Goal: Transaction & Acquisition: Register for event/course

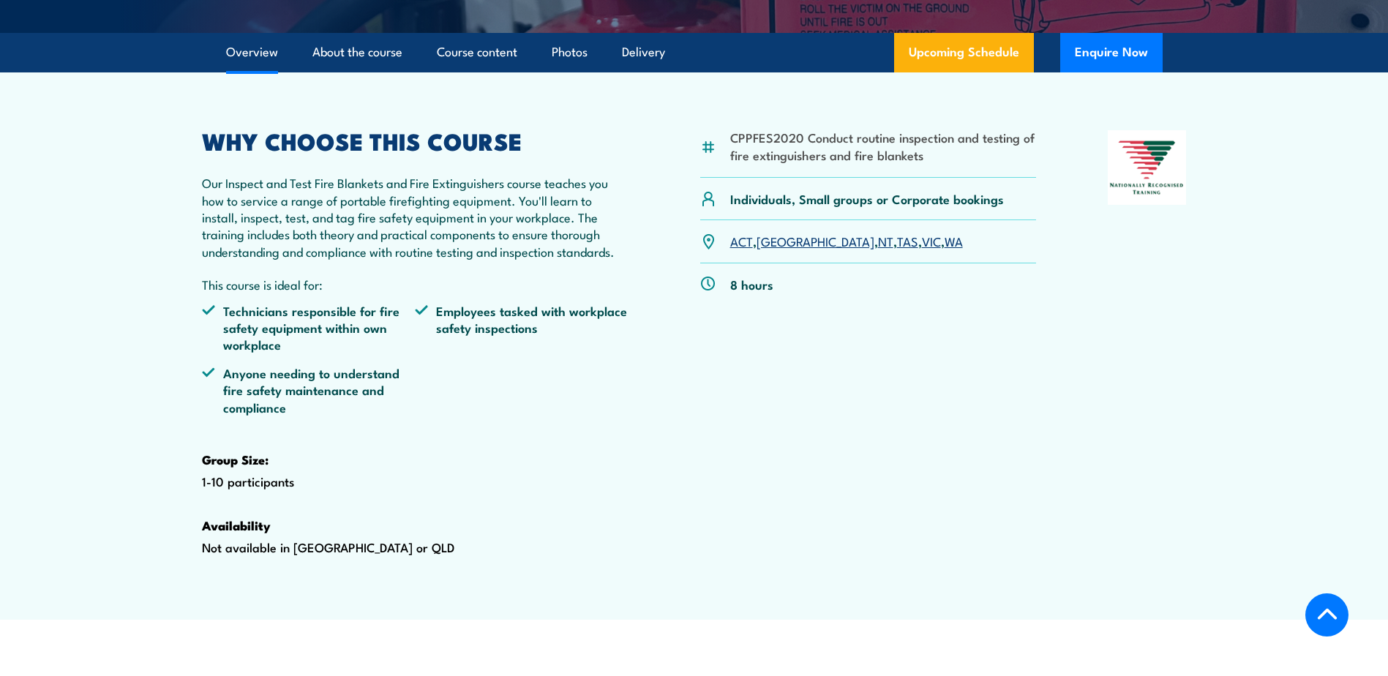
scroll to position [439, 0]
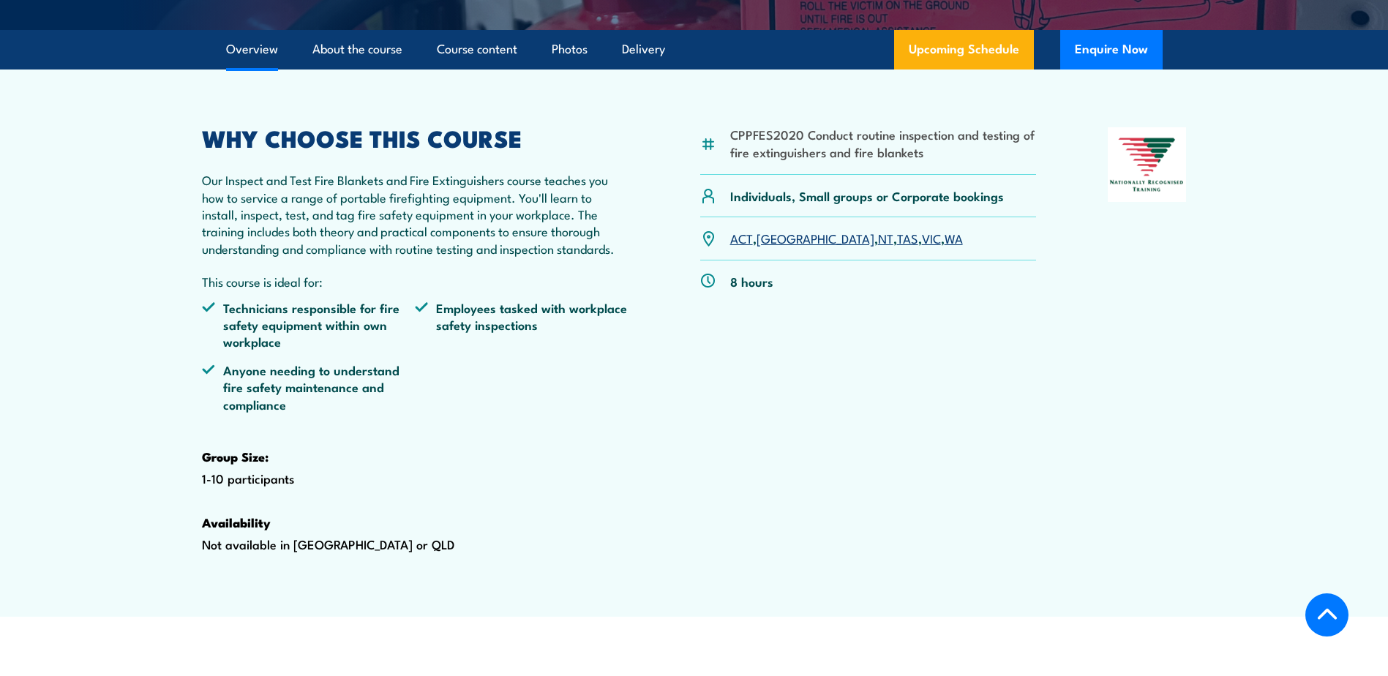
click at [944, 247] on link "WA" at bounding box center [953, 238] width 18 height 18
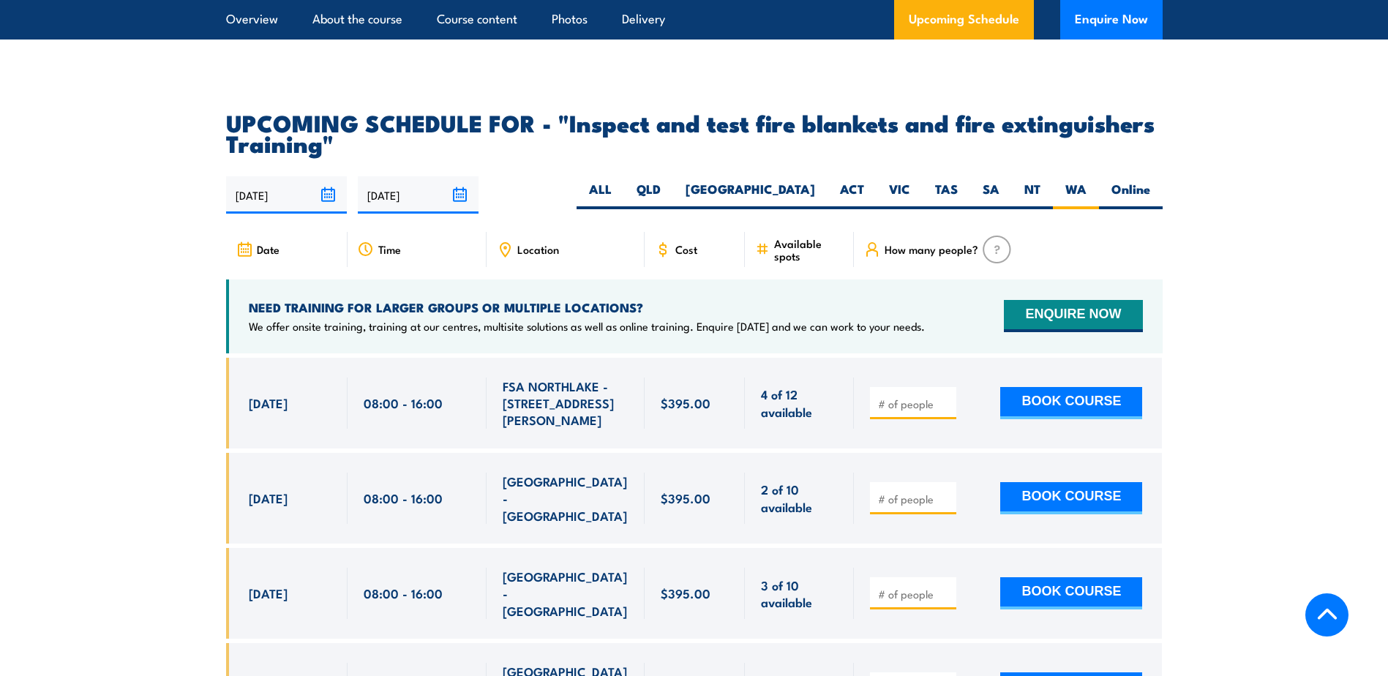
scroll to position [2571, 0]
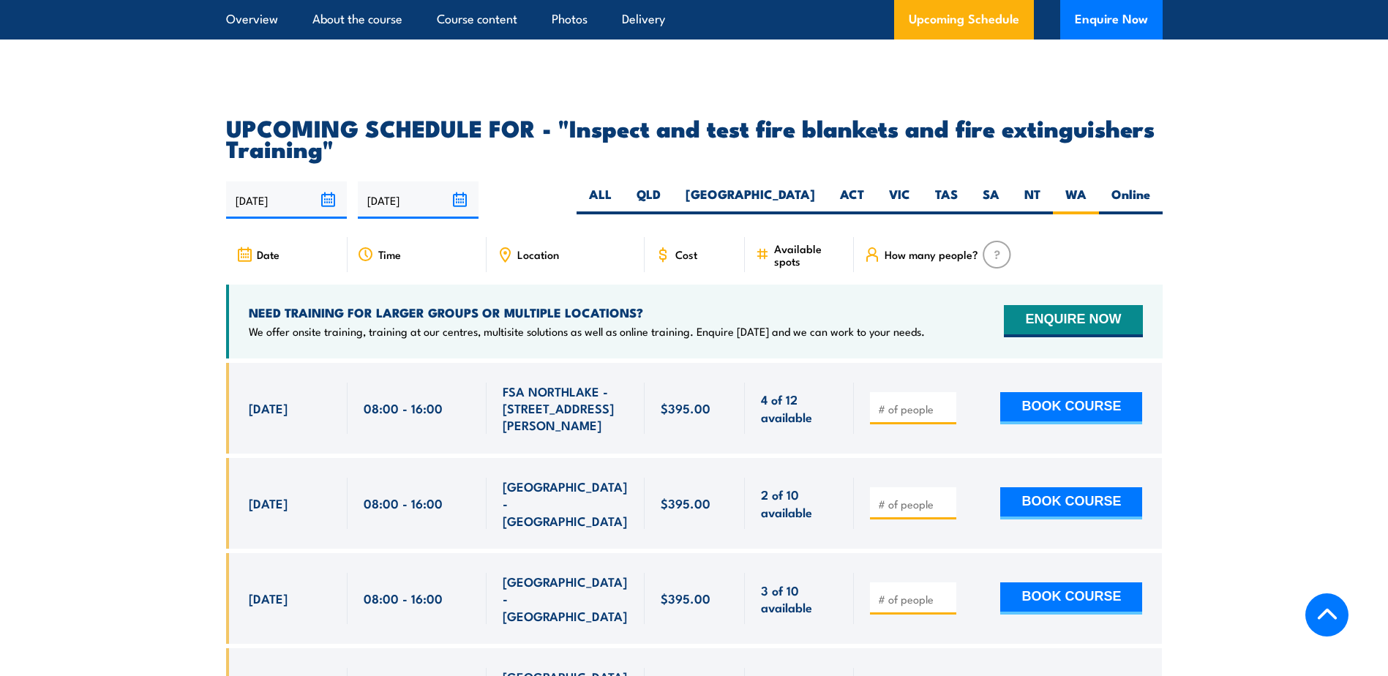
click at [897, 416] on input "number" at bounding box center [914, 409] width 73 height 15
type input "1"
click at [945, 416] on input "1" at bounding box center [914, 409] width 73 height 15
click at [1045, 419] on button "BOOK COURSE" at bounding box center [1071, 408] width 142 height 32
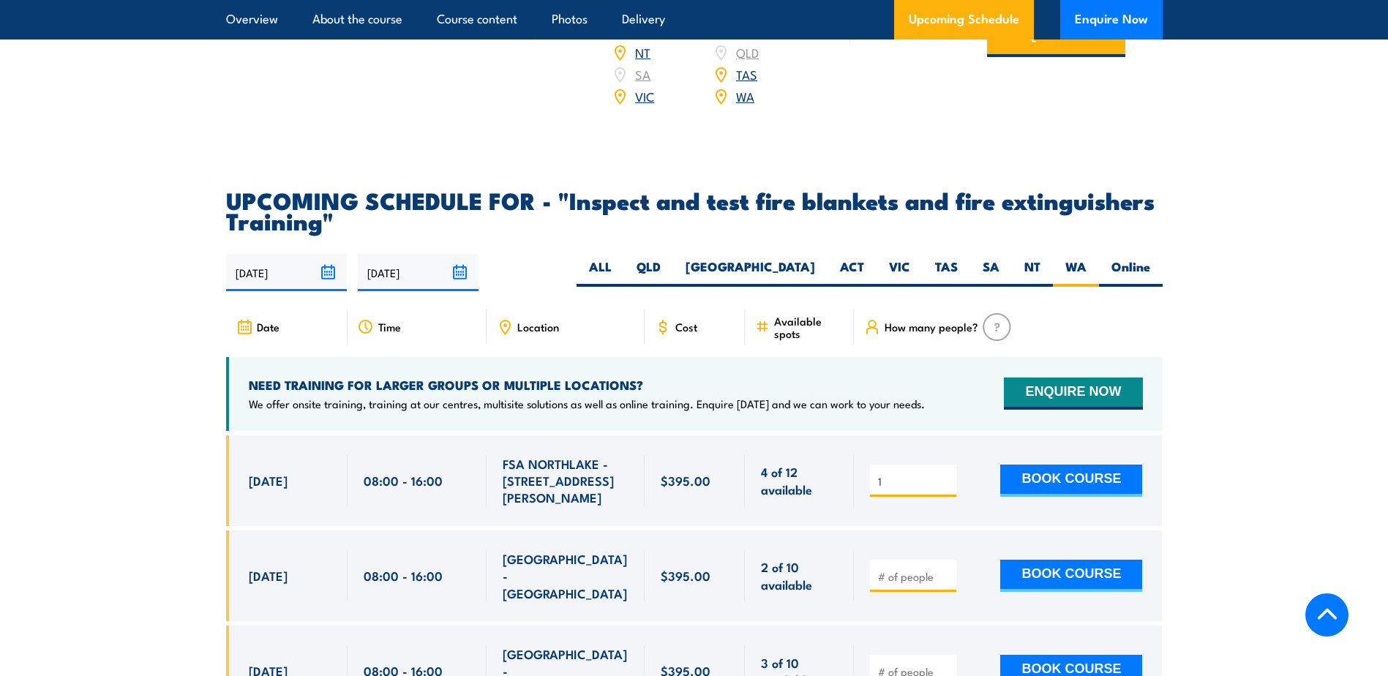
scroll to position [2571, 0]
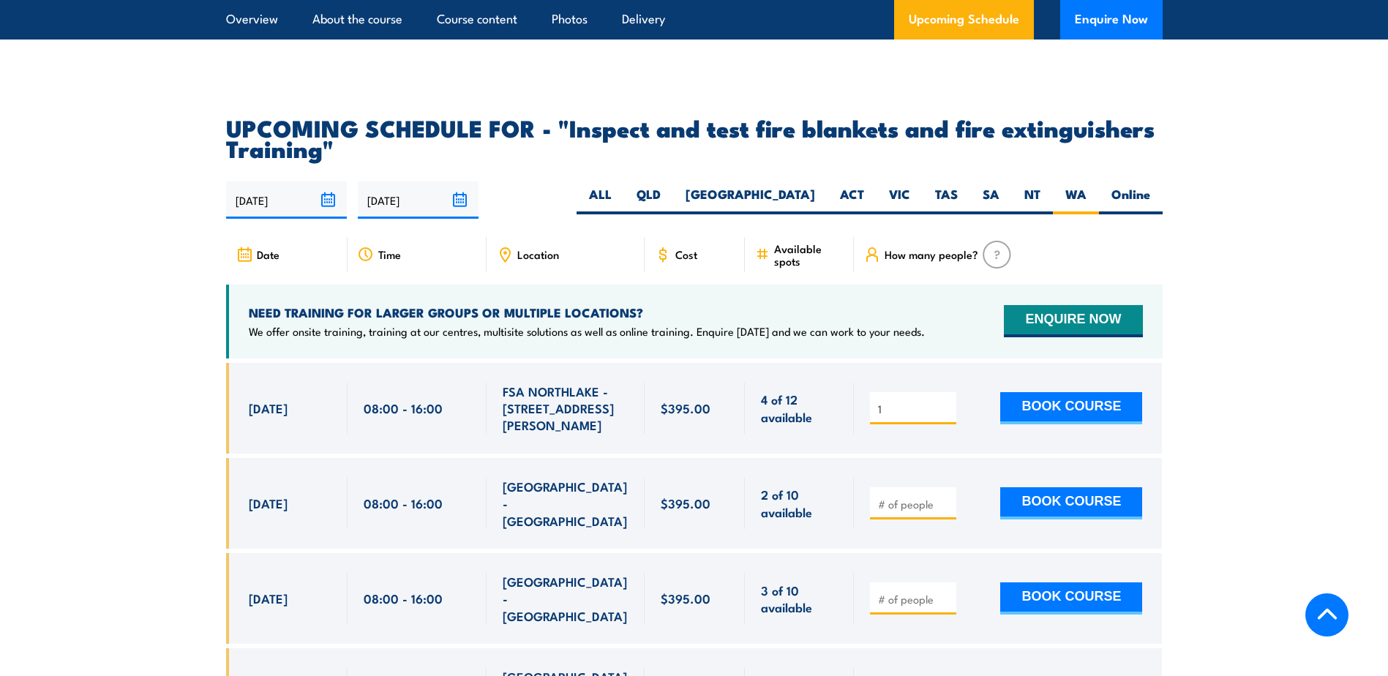
click at [677, 260] on span "Cost" at bounding box center [686, 254] width 22 height 12
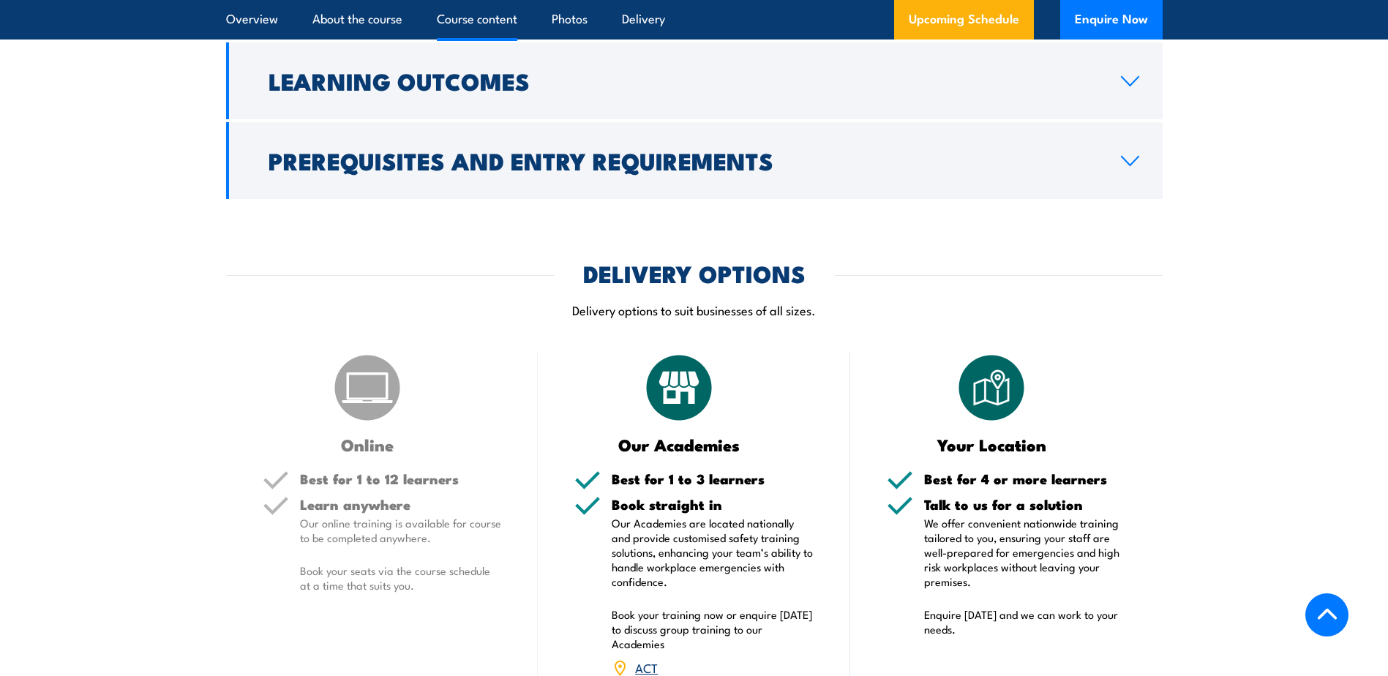
scroll to position [1766, 0]
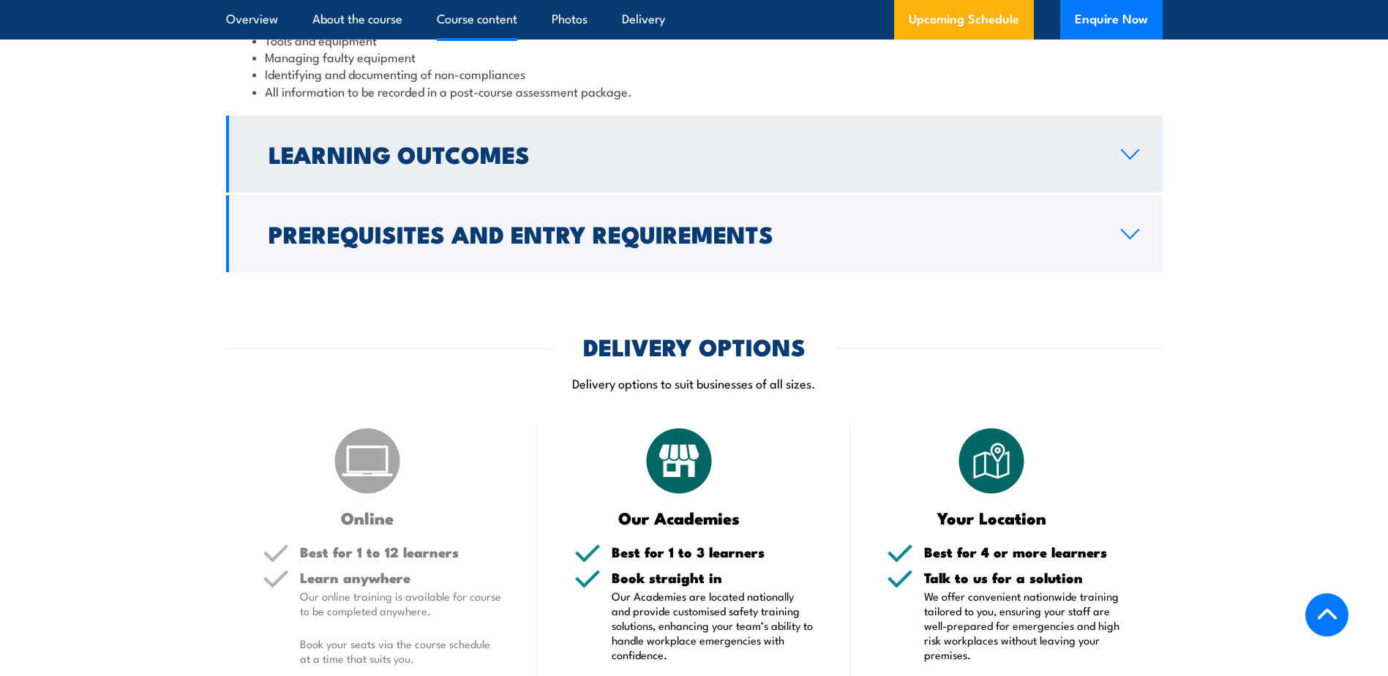
click at [1089, 164] on h2 "Learning Outcomes" at bounding box center [682, 153] width 829 height 20
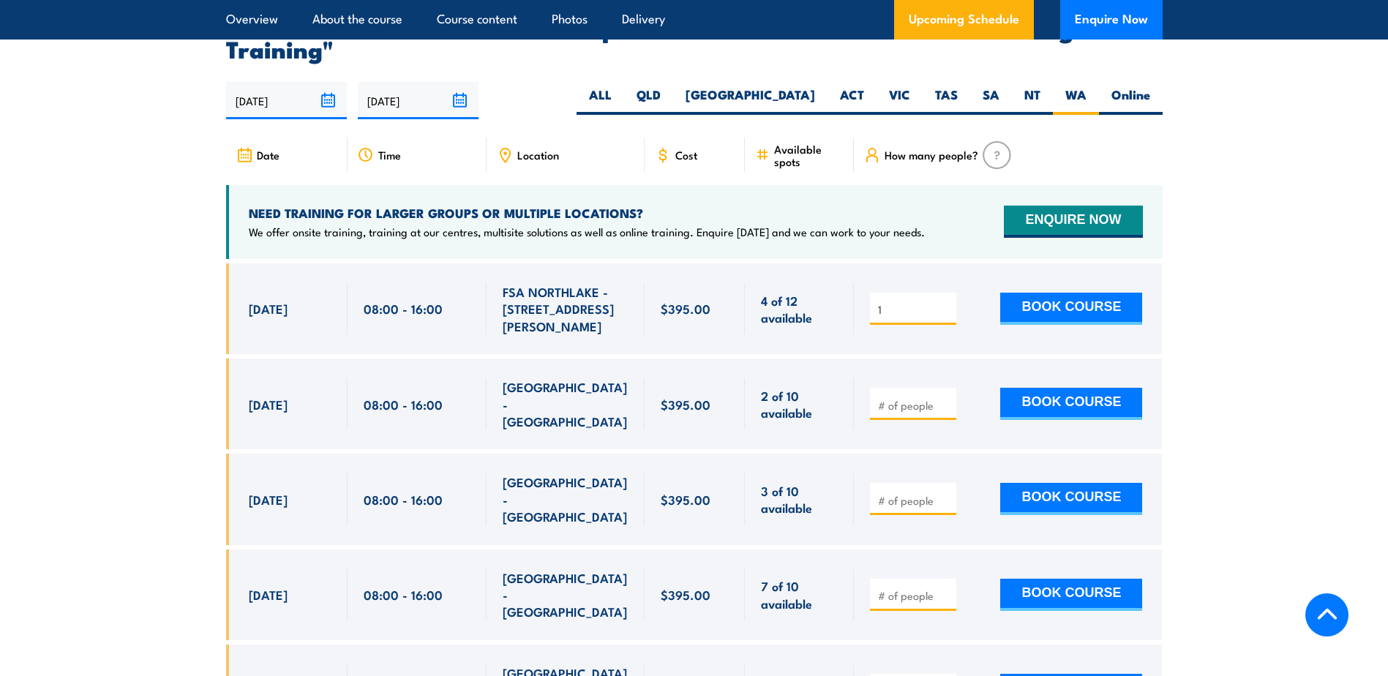
scroll to position [2295, 0]
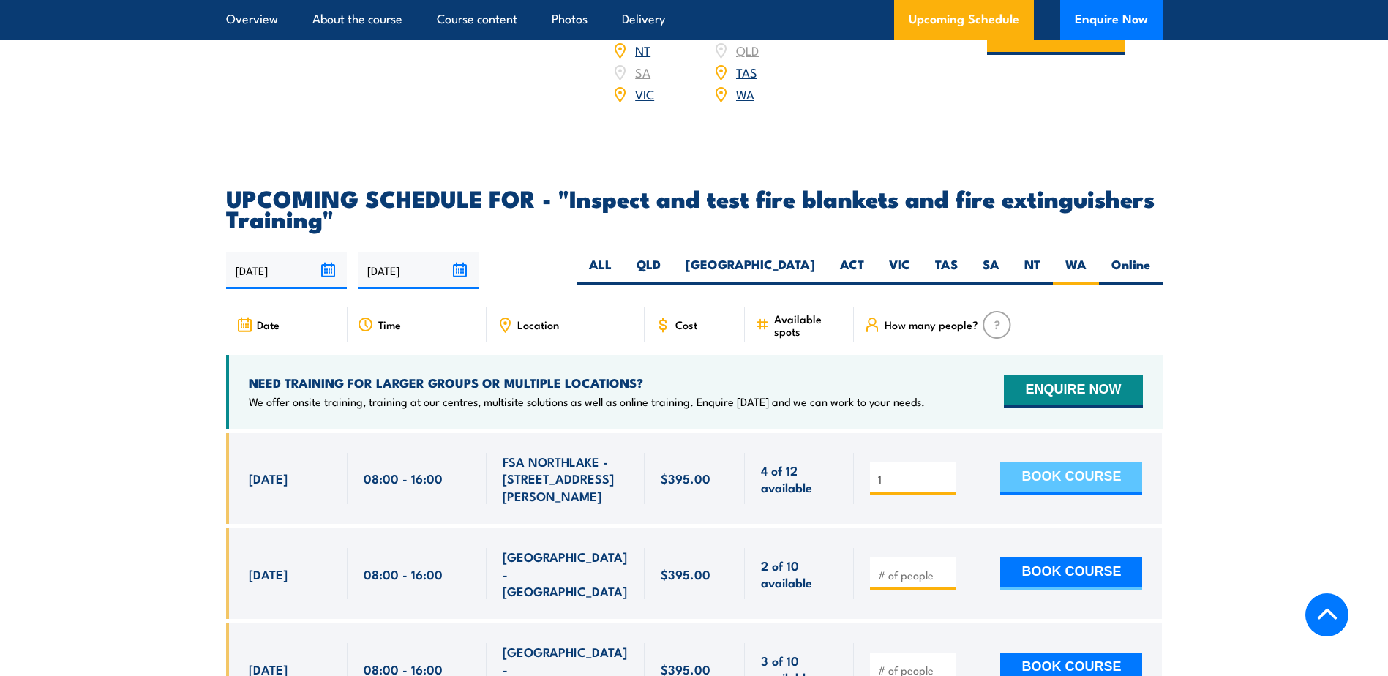
click at [1042, 495] on button "BOOK COURSE" at bounding box center [1071, 478] width 142 height 32
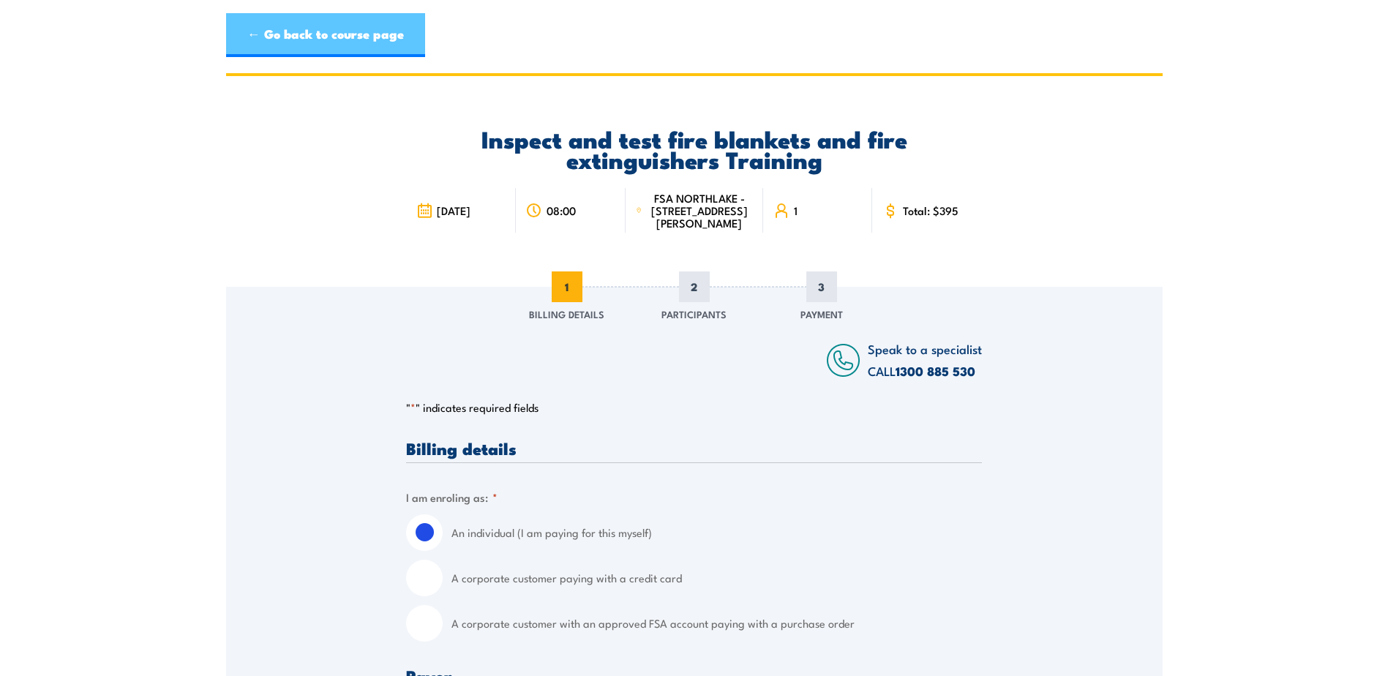
click at [270, 30] on link "← Go back to course page" at bounding box center [325, 35] width 199 height 44
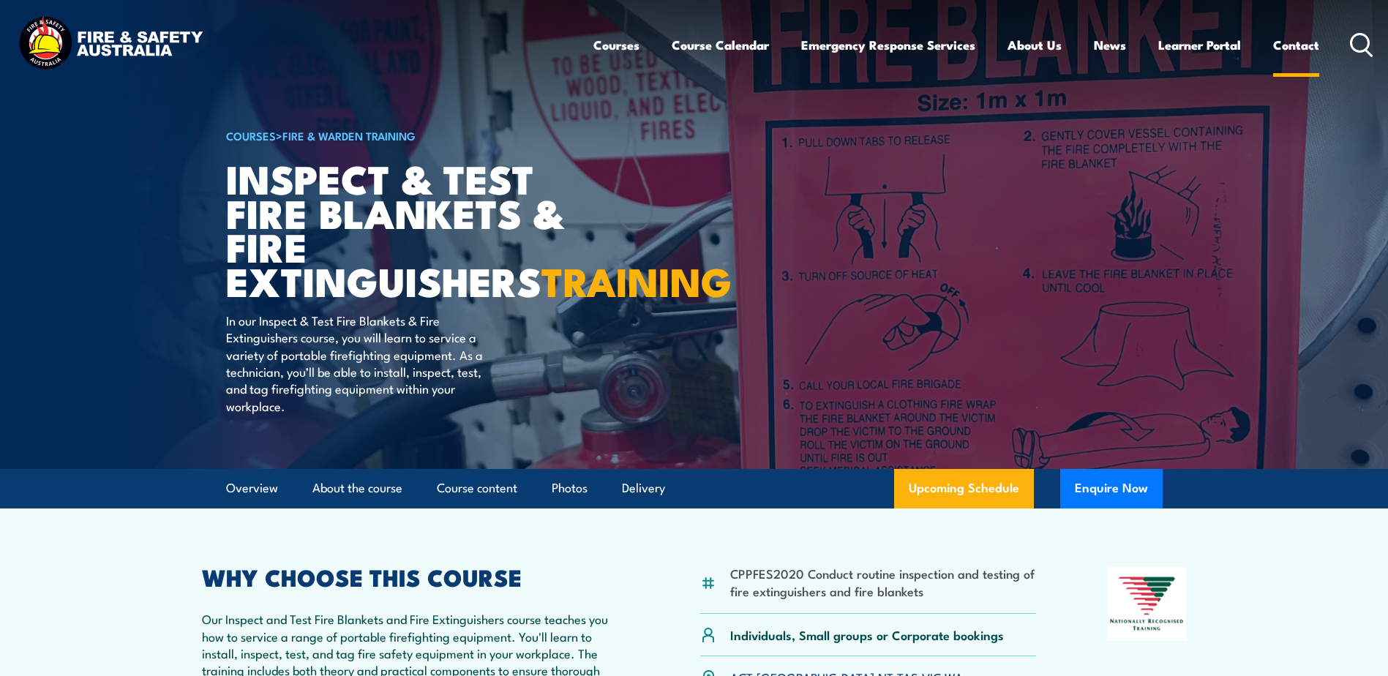
click at [1295, 44] on link "Contact" at bounding box center [1296, 45] width 46 height 39
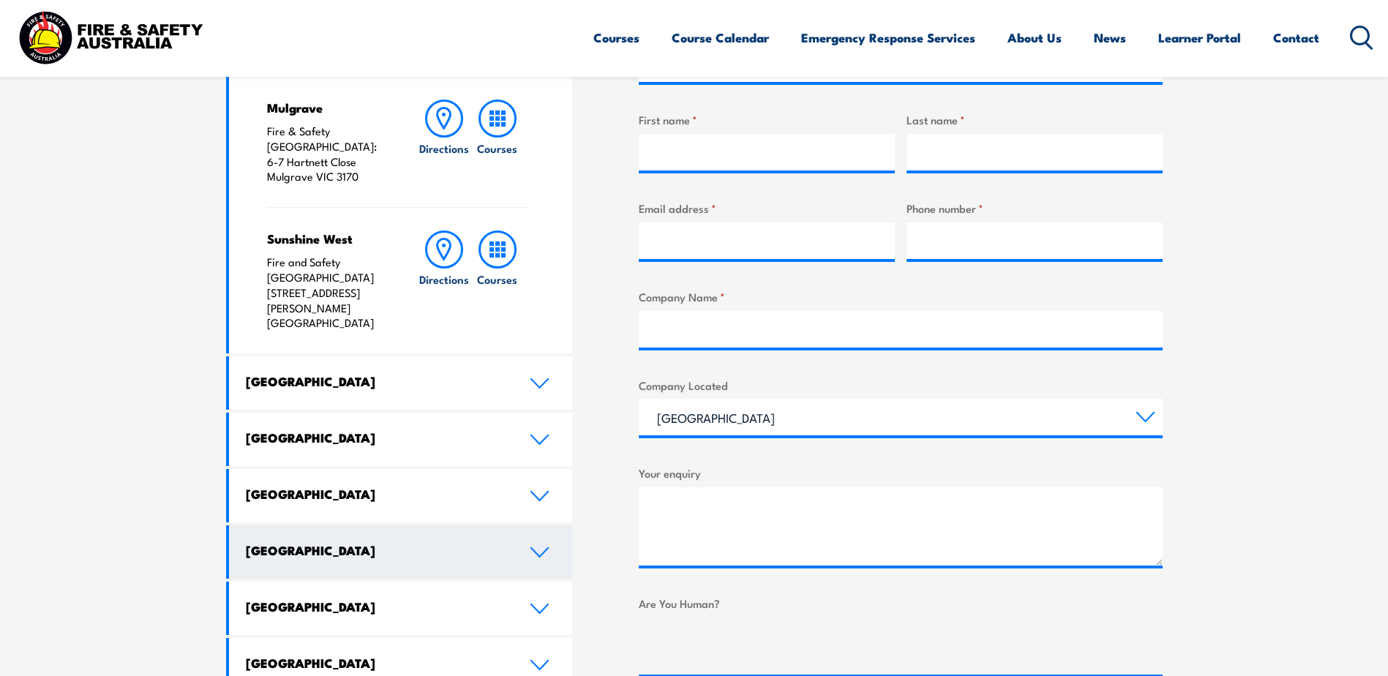
scroll to position [585, 0]
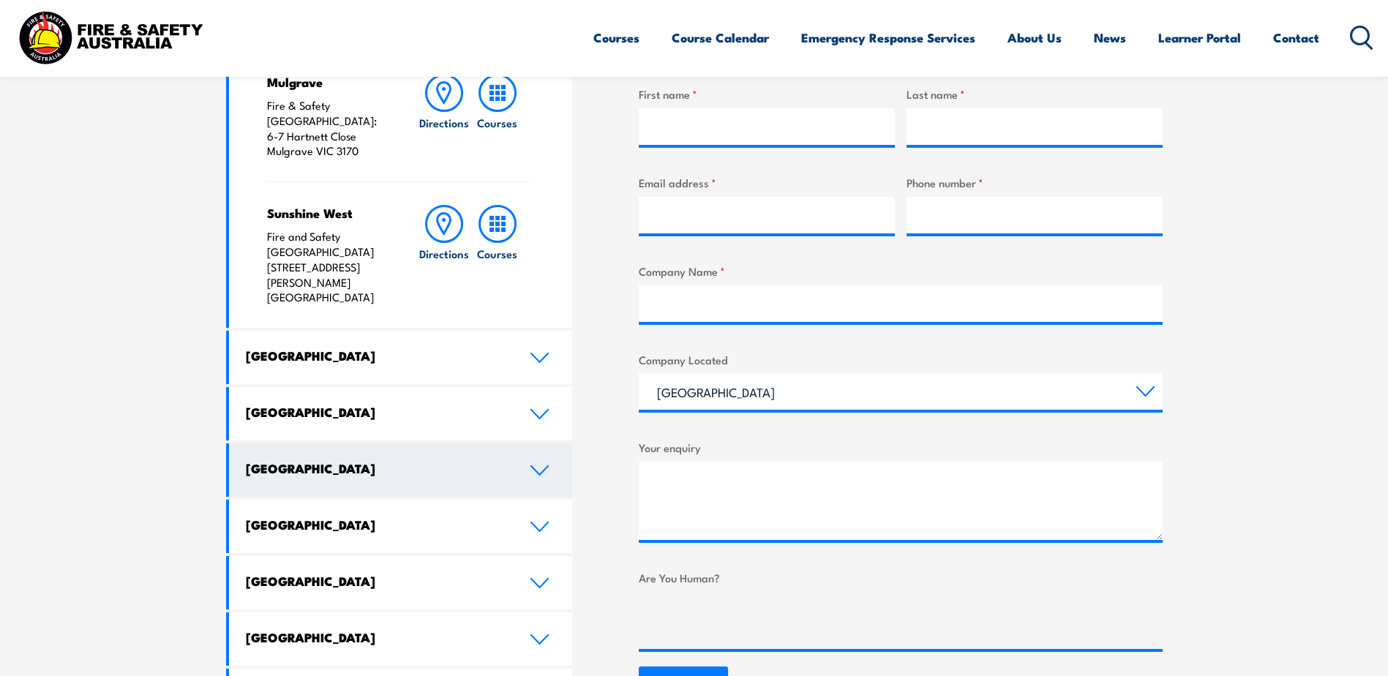
click at [552, 443] on link "Western Australia" at bounding box center [401, 469] width 344 height 53
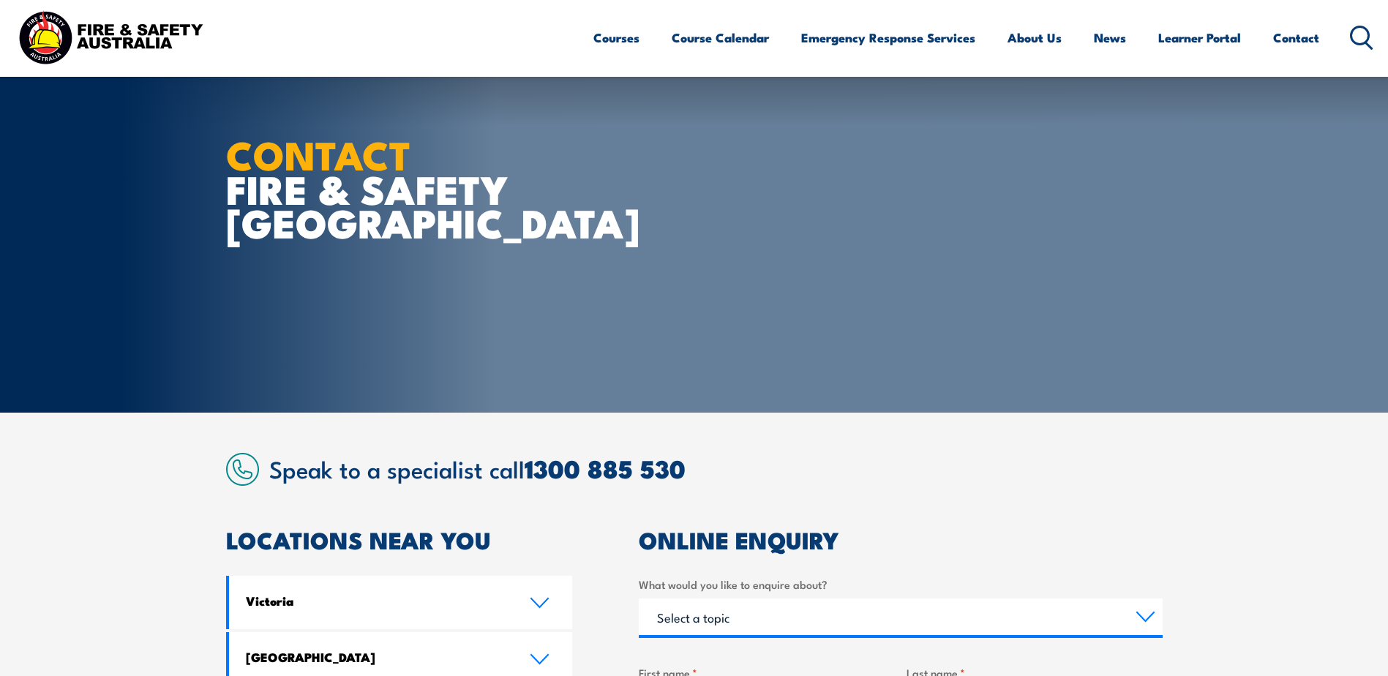
scroll to position [0, 0]
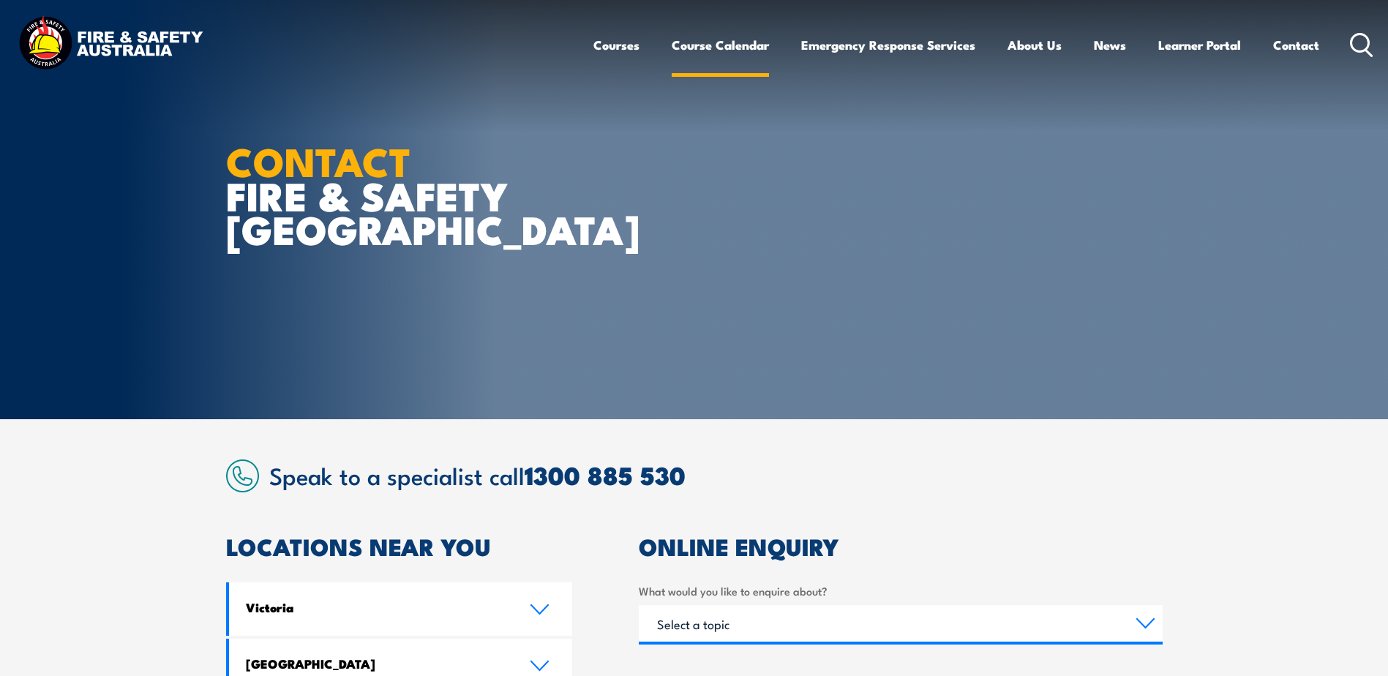
click at [698, 45] on link "Course Calendar" at bounding box center [720, 45] width 97 height 39
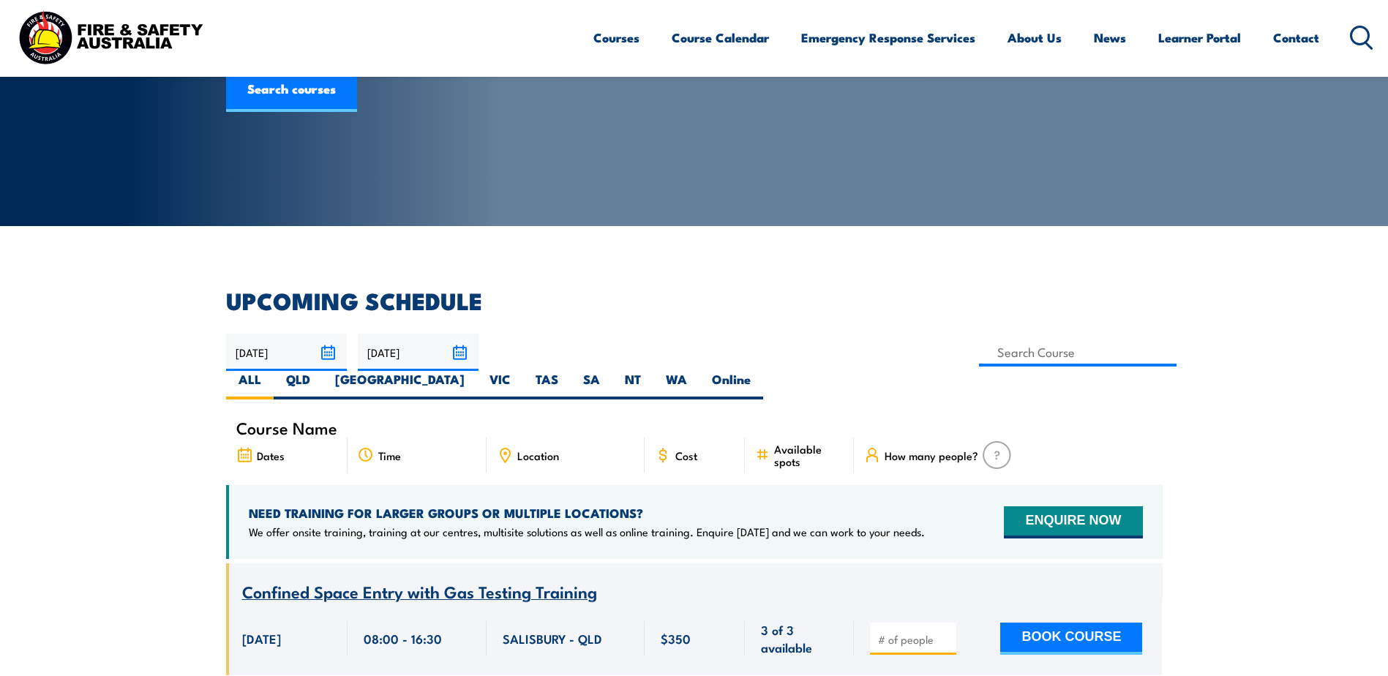
scroll to position [219, 0]
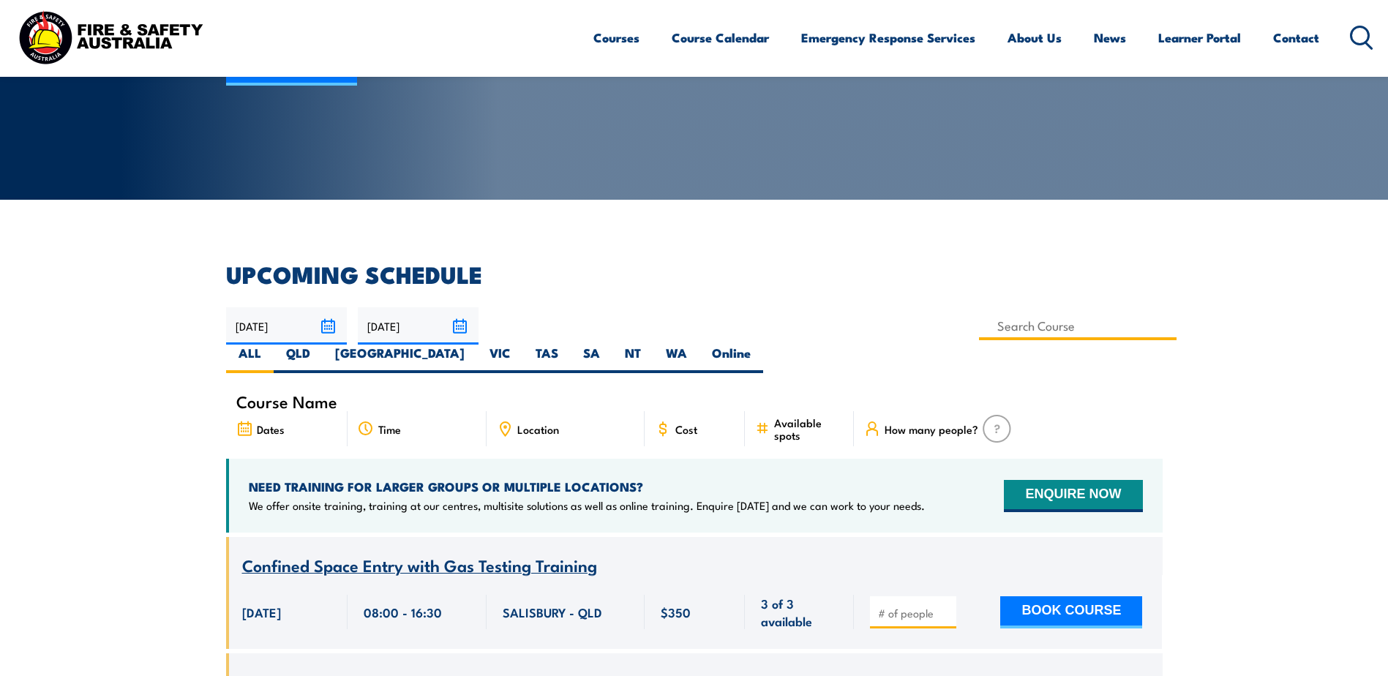
click at [979, 328] on input at bounding box center [1078, 326] width 198 height 29
type input "F"
type input "Inspect & Test Fire Blankets & Fire Extinguishers Training"
click at [699, 345] on label "WA" at bounding box center [676, 359] width 46 height 29
click at [696, 345] on input "WA" at bounding box center [692, 350] width 10 height 10
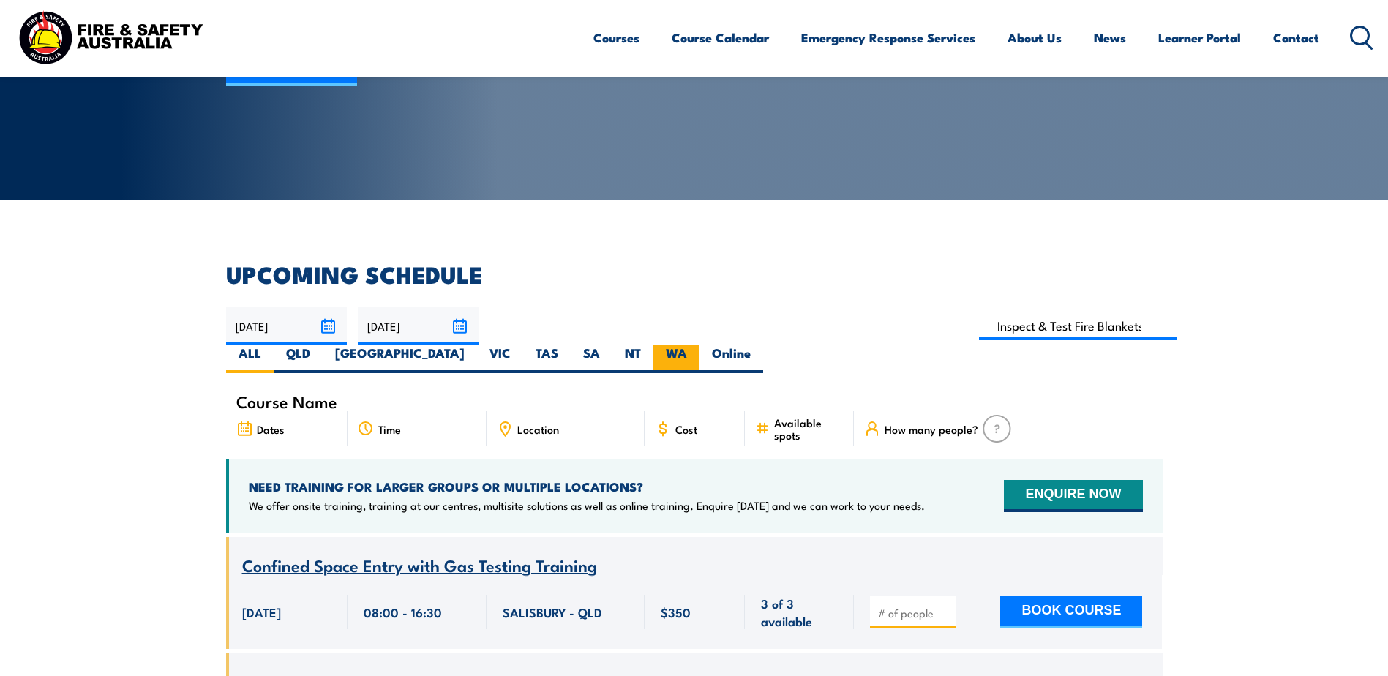
radio input "true"
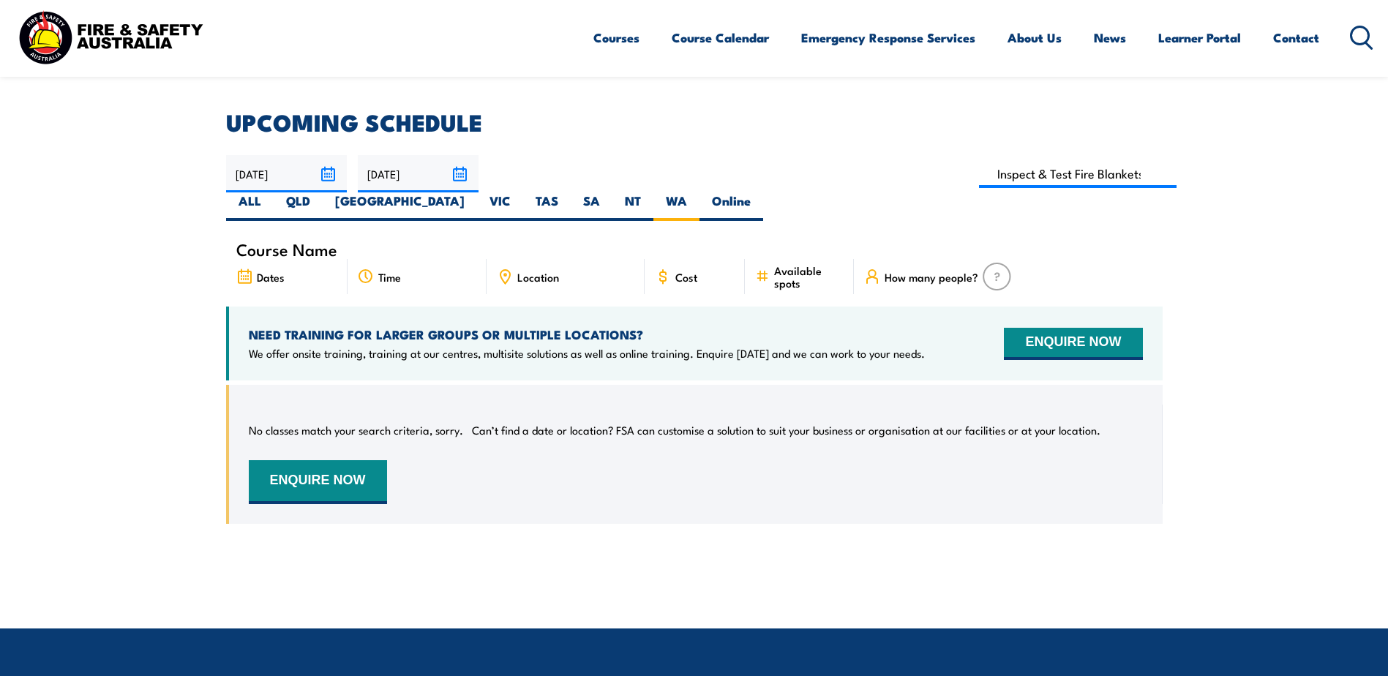
scroll to position [337, 0]
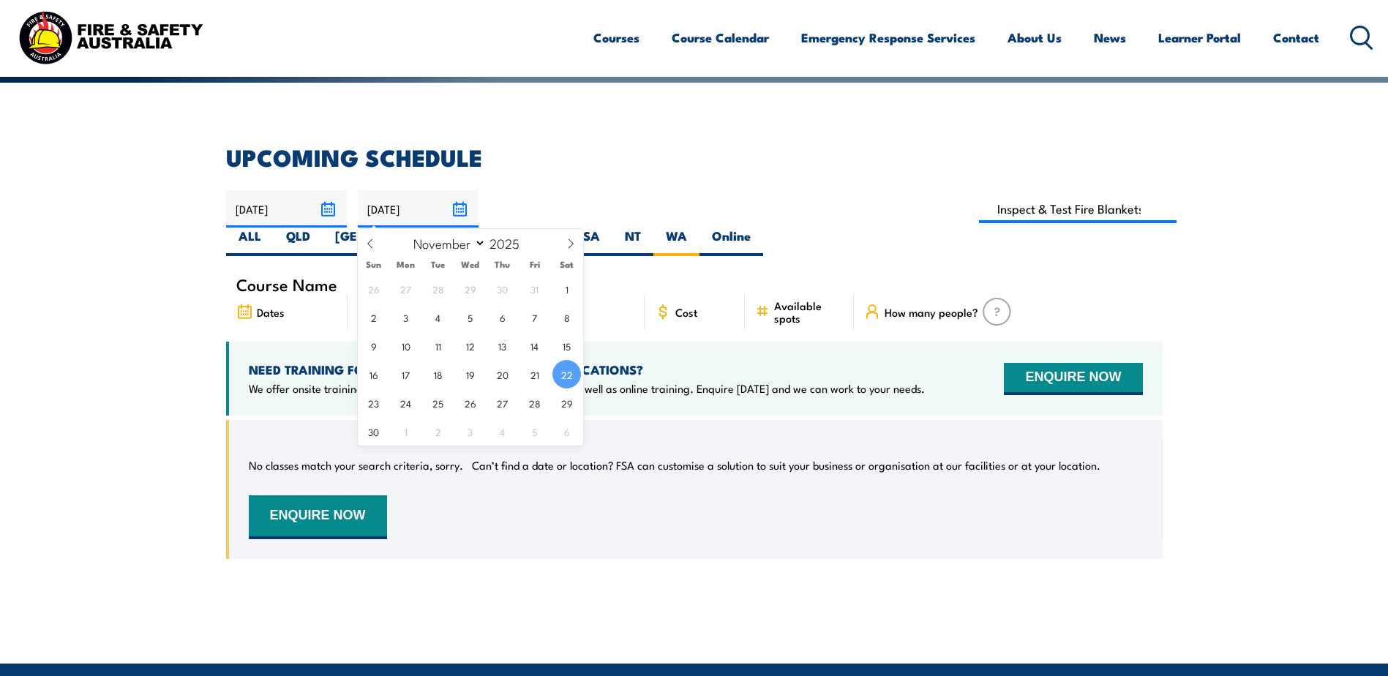
click at [458, 208] on input "[DATE]" at bounding box center [418, 208] width 121 height 37
click at [525, 239] on span at bounding box center [529, 238] width 10 height 9
type input "2026"
click at [770, 239] on article "UPCOMING SCHEDULE [DATE] [DATE]" at bounding box center [694, 363] width 936 height 435
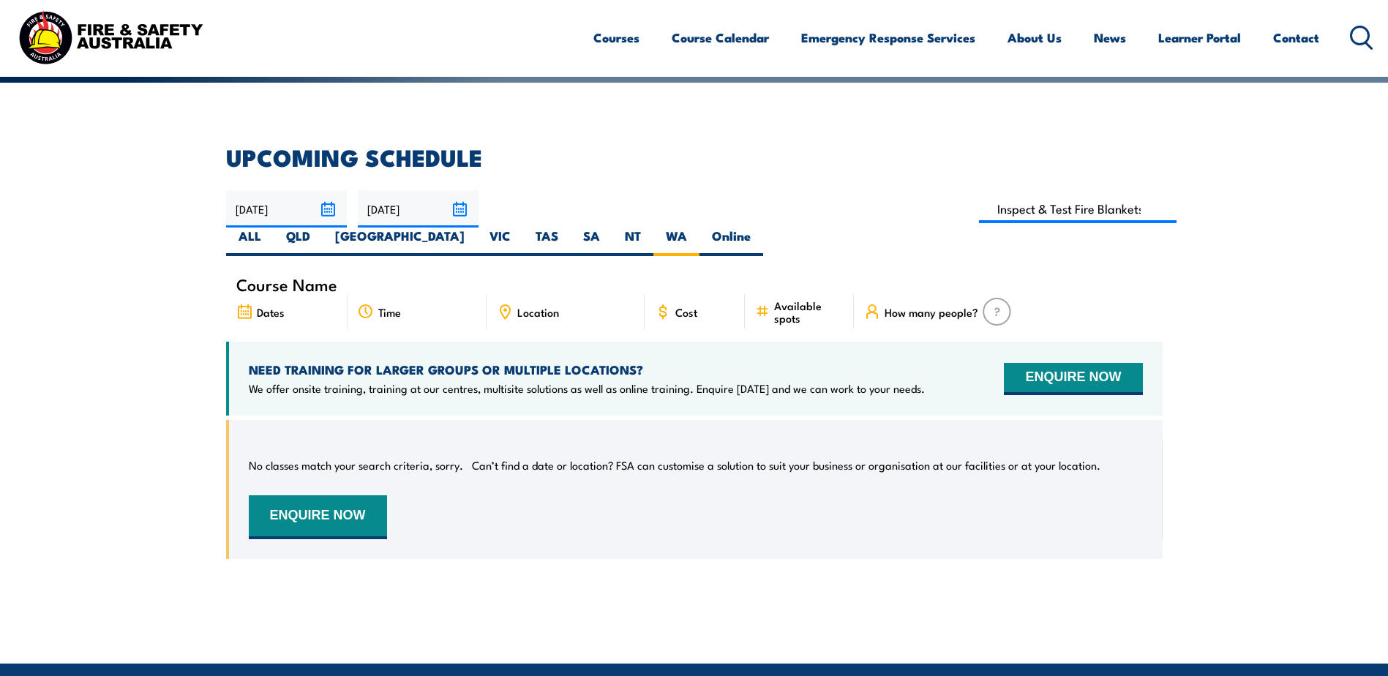
click at [263, 306] on span "Dates" at bounding box center [271, 312] width 28 height 12
click at [979, 212] on input at bounding box center [1078, 209] width 198 height 29
type input "Inspect & Test Fire Blankets & Fire Extinguishers Training"
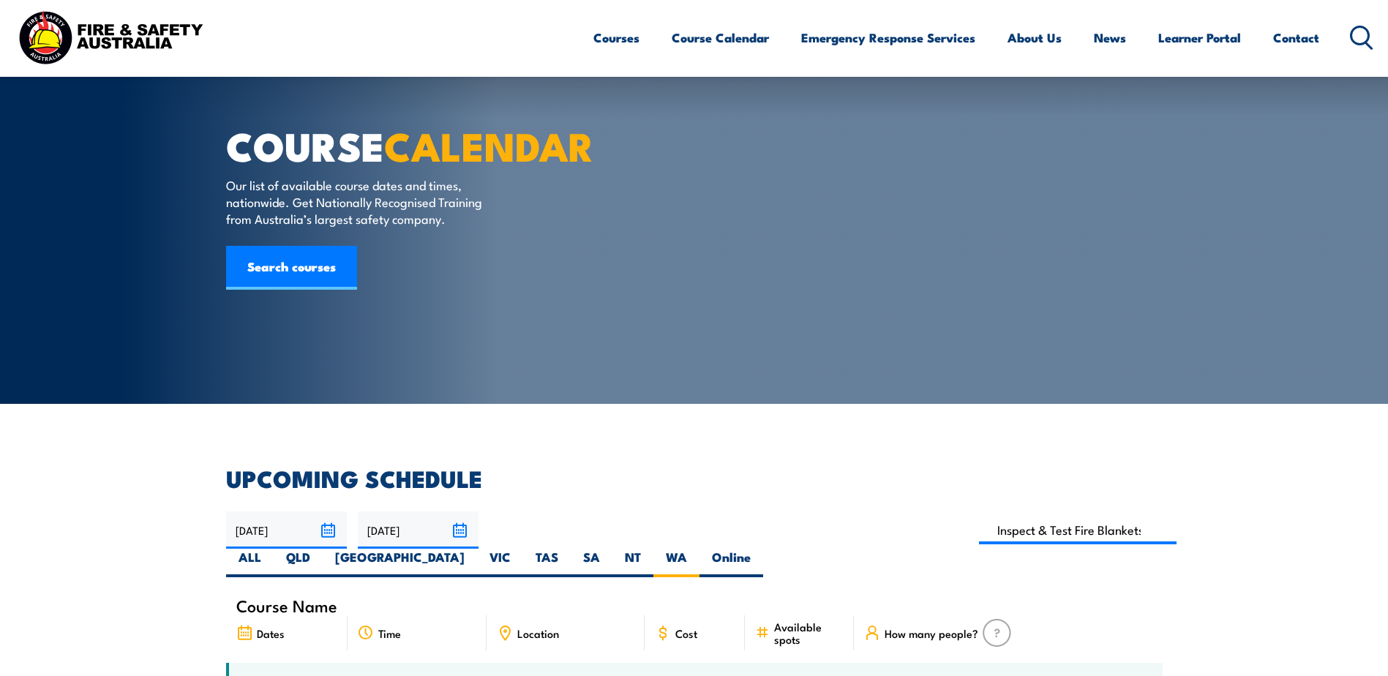
scroll to position [0, 0]
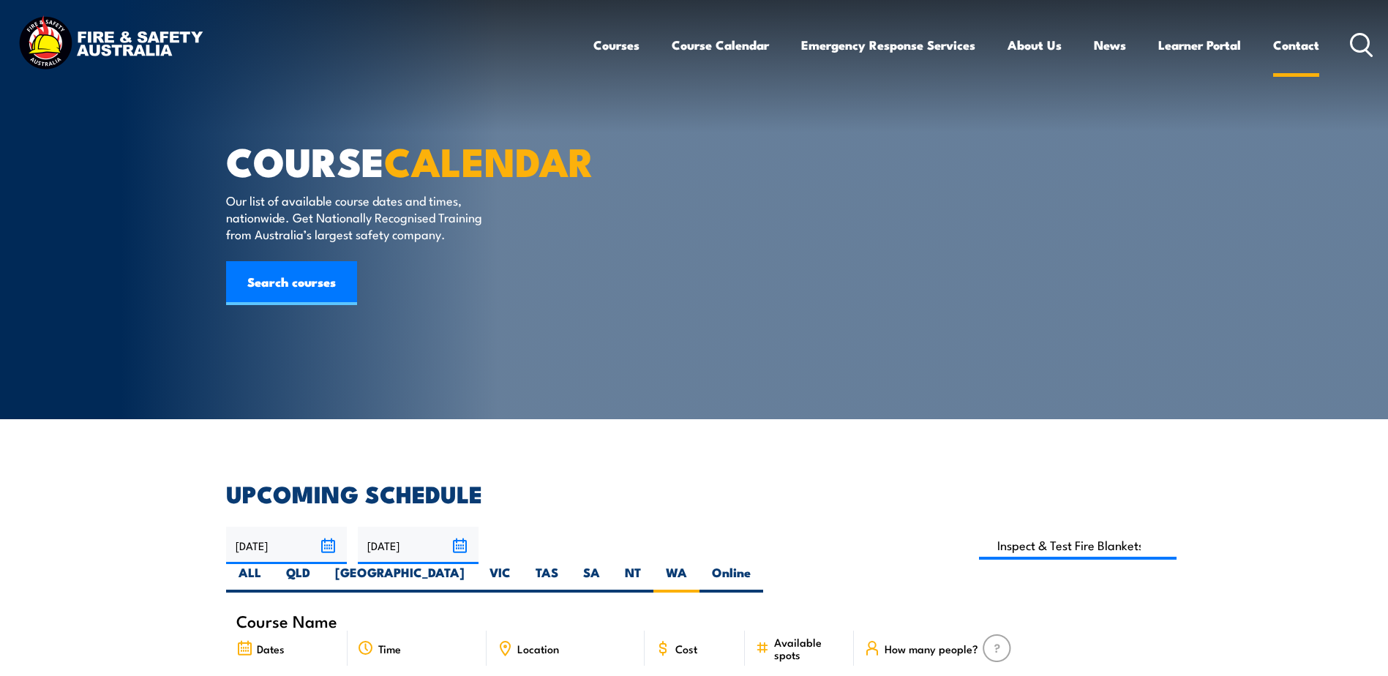
click at [1290, 45] on link "Contact" at bounding box center [1296, 45] width 46 height 39
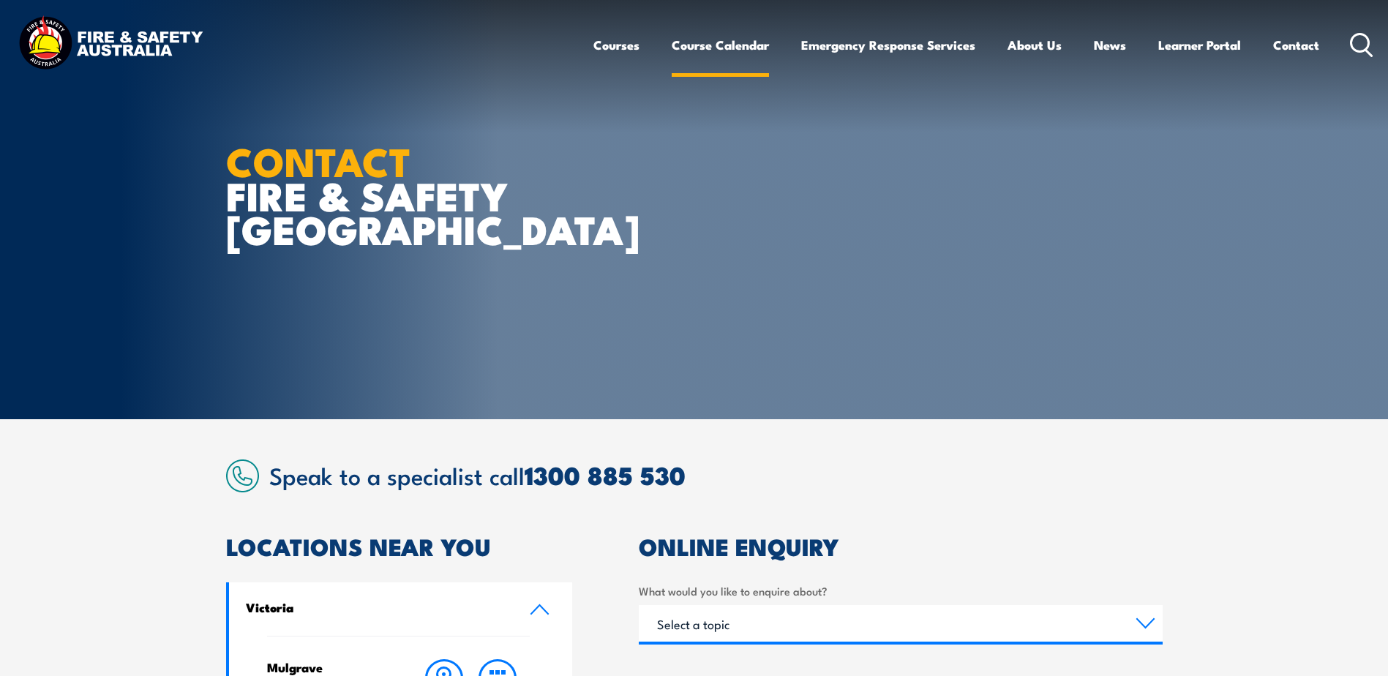
click at [721, 40] on link "Course Calendar" at bounding box center [720, 45] width 97 height 39
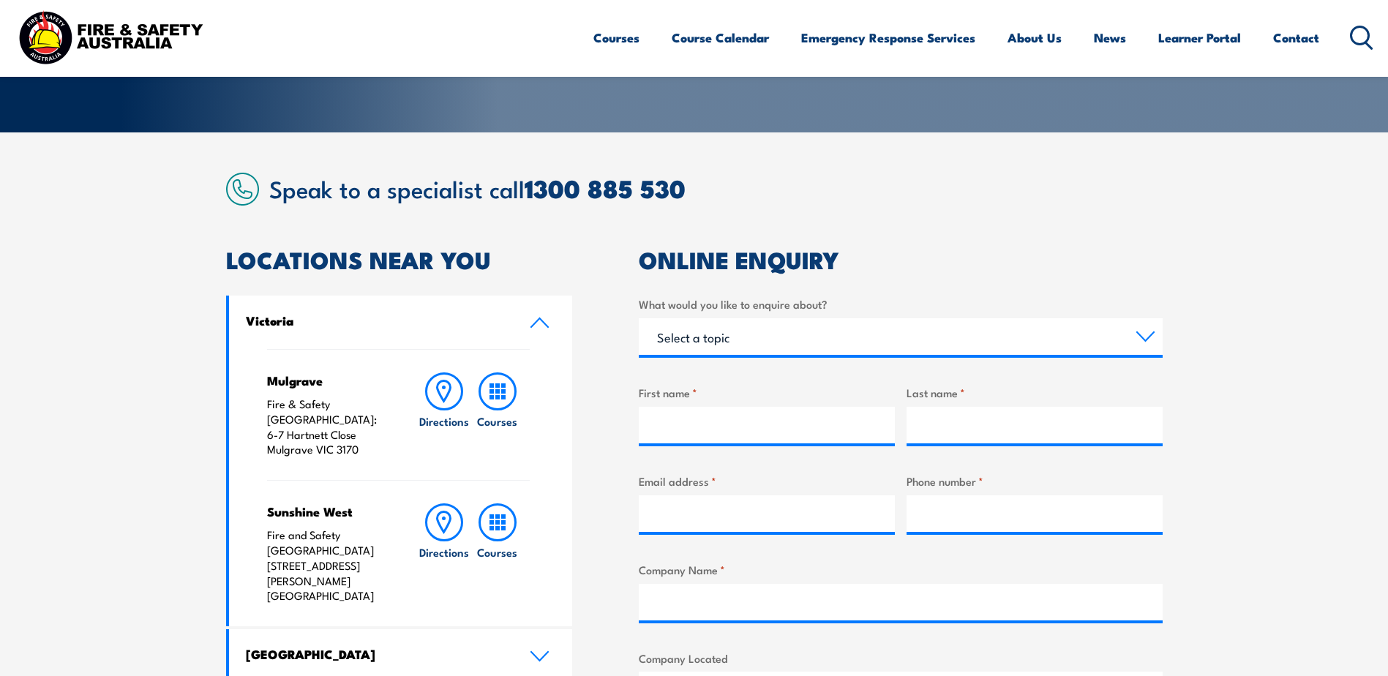
scroll to position [293, 0]
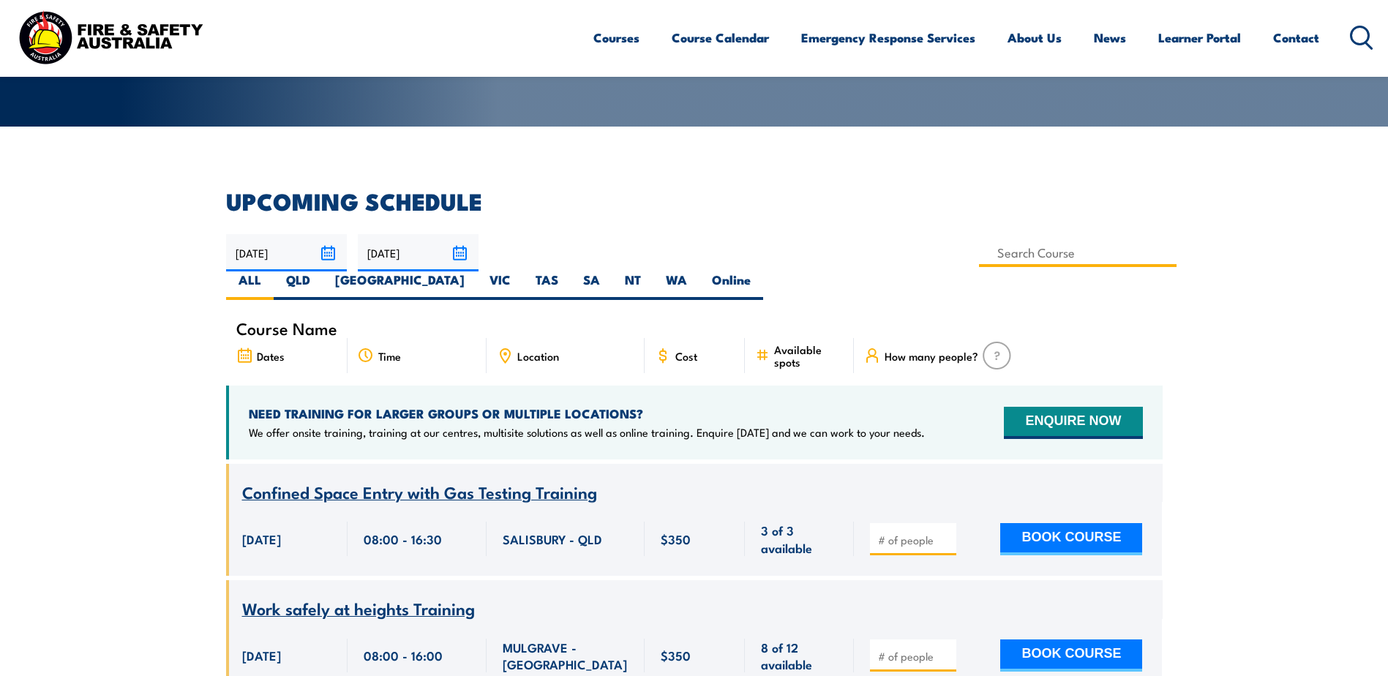
click at [979, 251] on input at bounding box center [1078, 252] width 198 height 29
type input "Inspect & Test Fire Blankets & Fire Extinguishers Training"
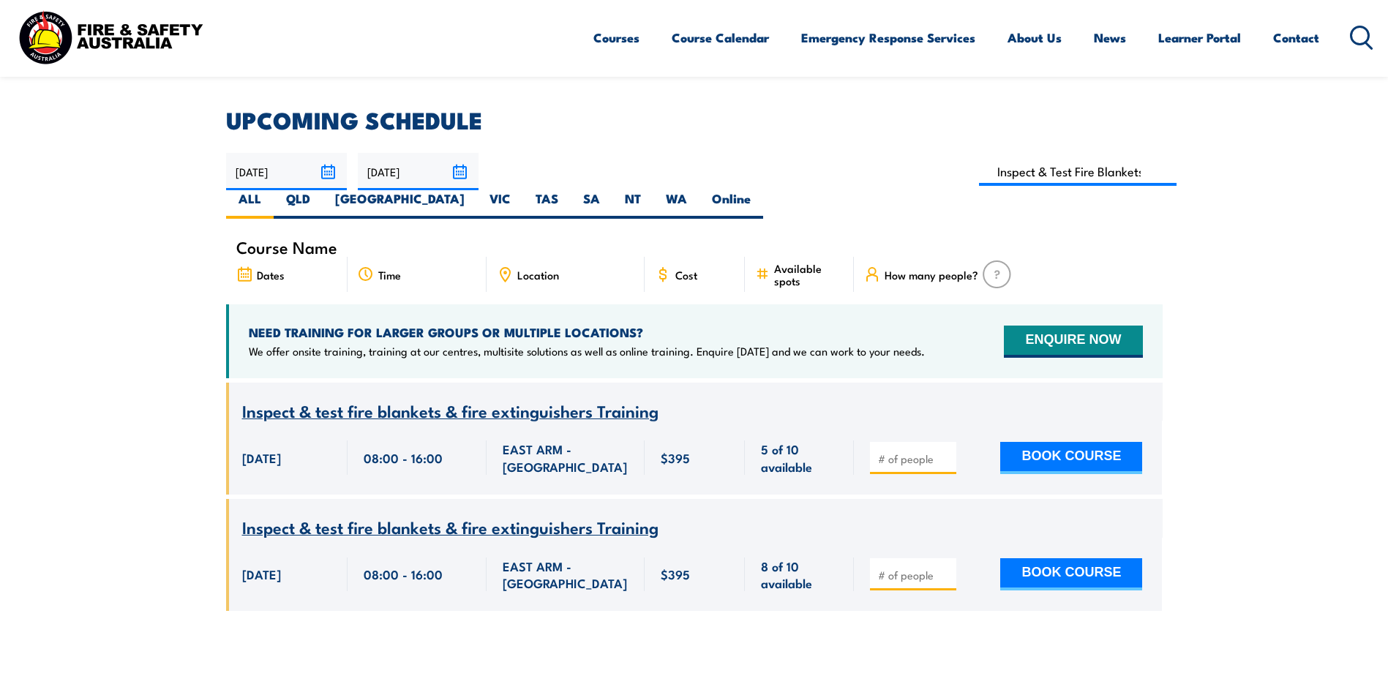
scroll to position [337, 0]
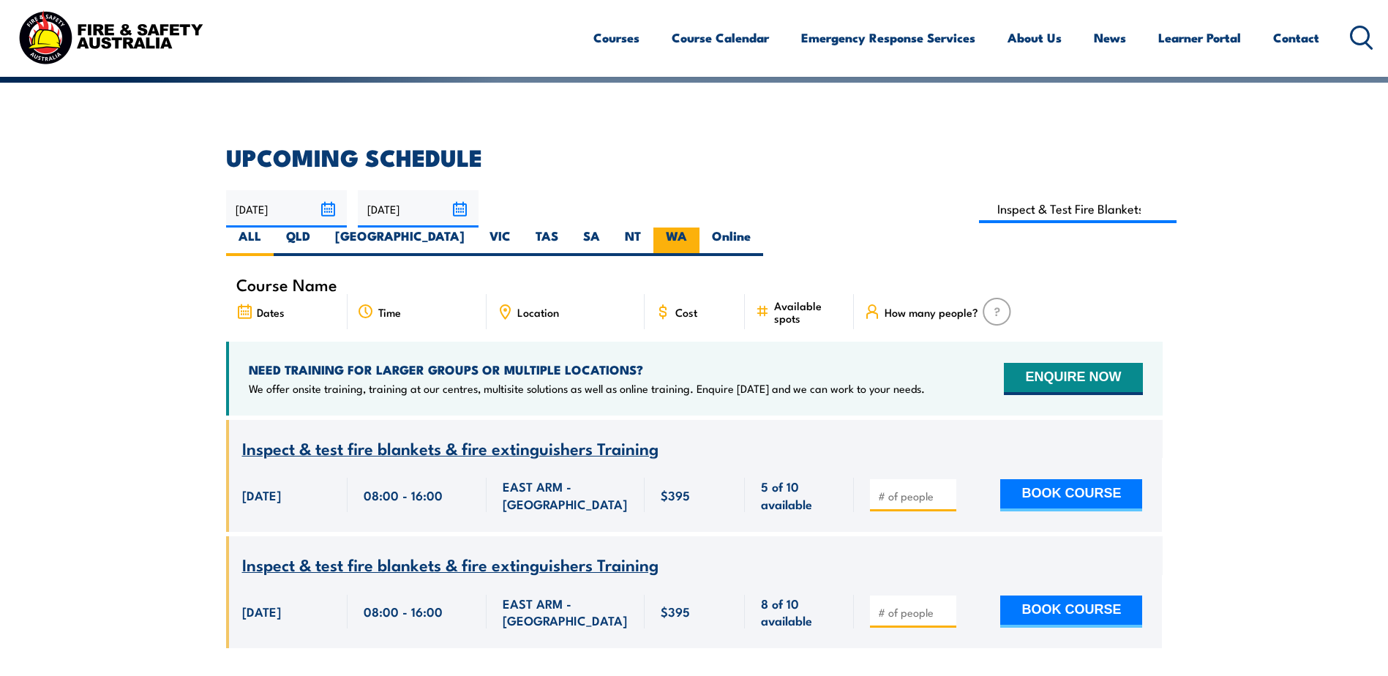
click at [699, 228] on label "WA" at bounding box center [676, 242] width 46 height 29
click at [696, 228] on input "WA" at bounding box center [692, 233] width 10 height 10
radio input "true"
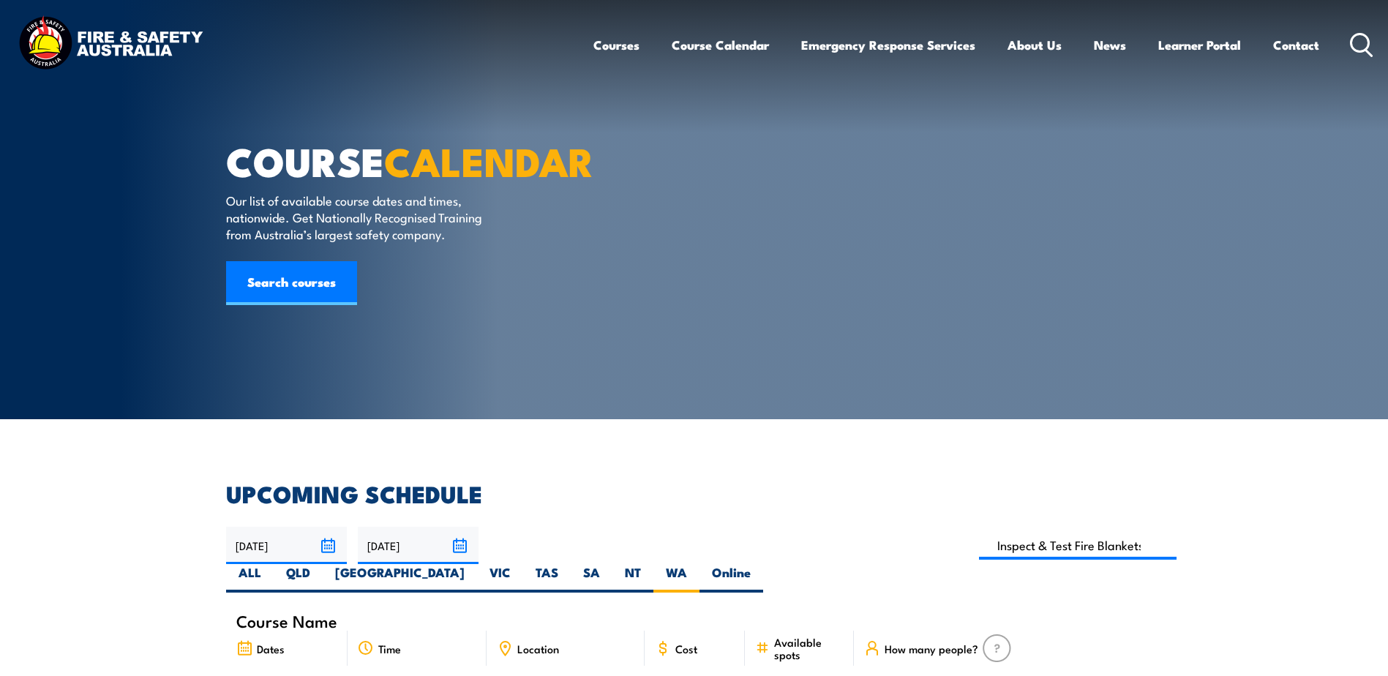
click at [69, 40] on img at bounding box center [111, 44] width 192 height 63
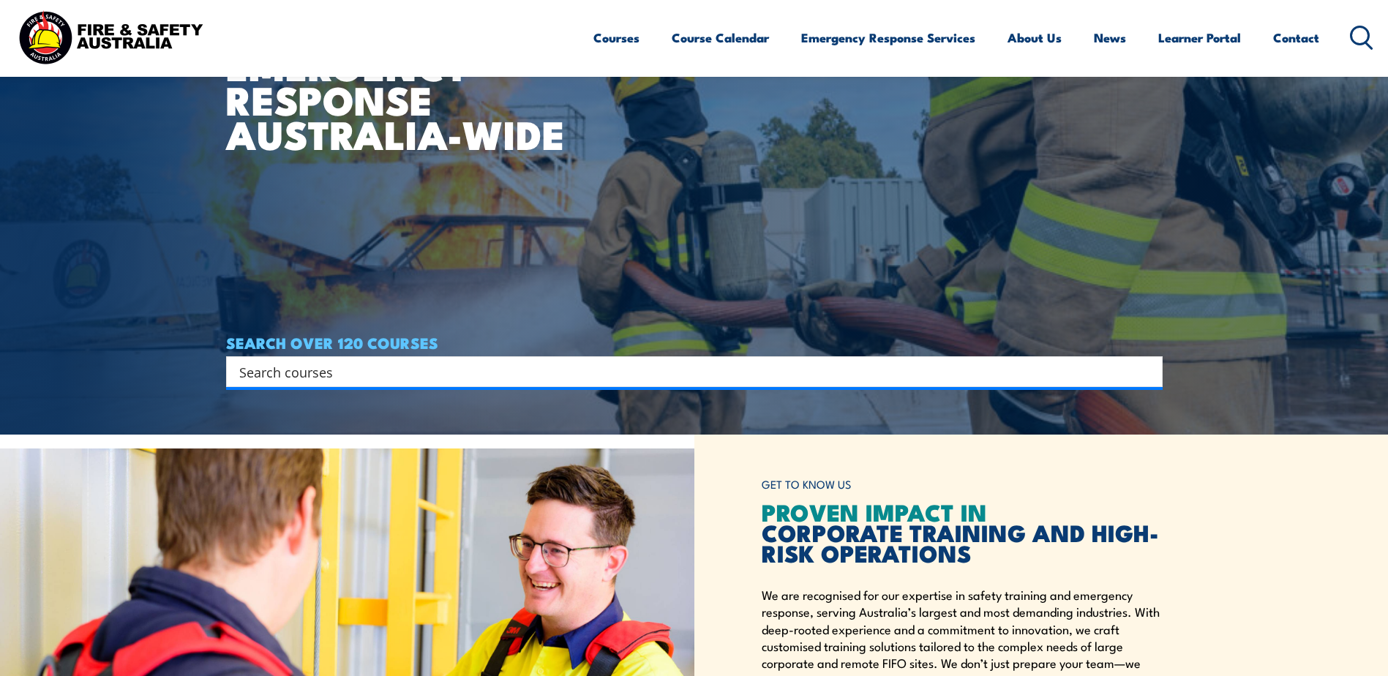
scroll to position [219, 0]
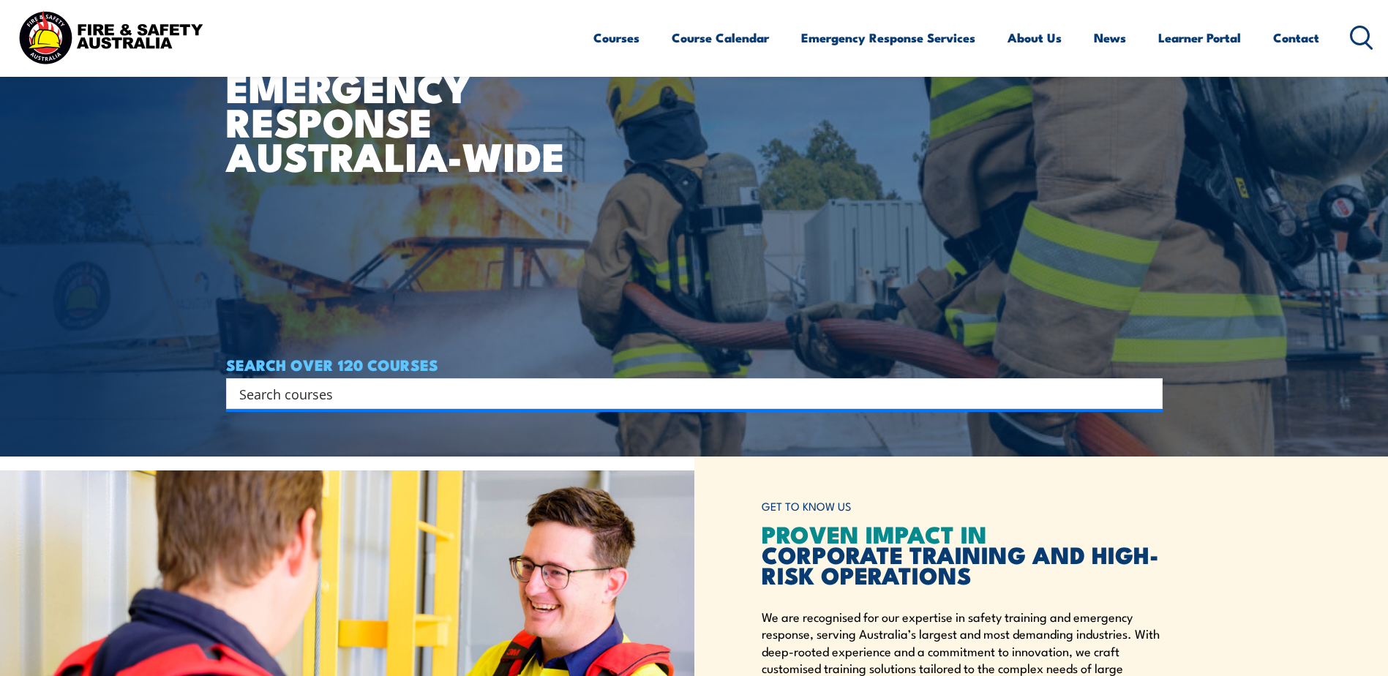
click at [364, 388] on input "Search input" at bounding box center [684, 394] width 891 height 22
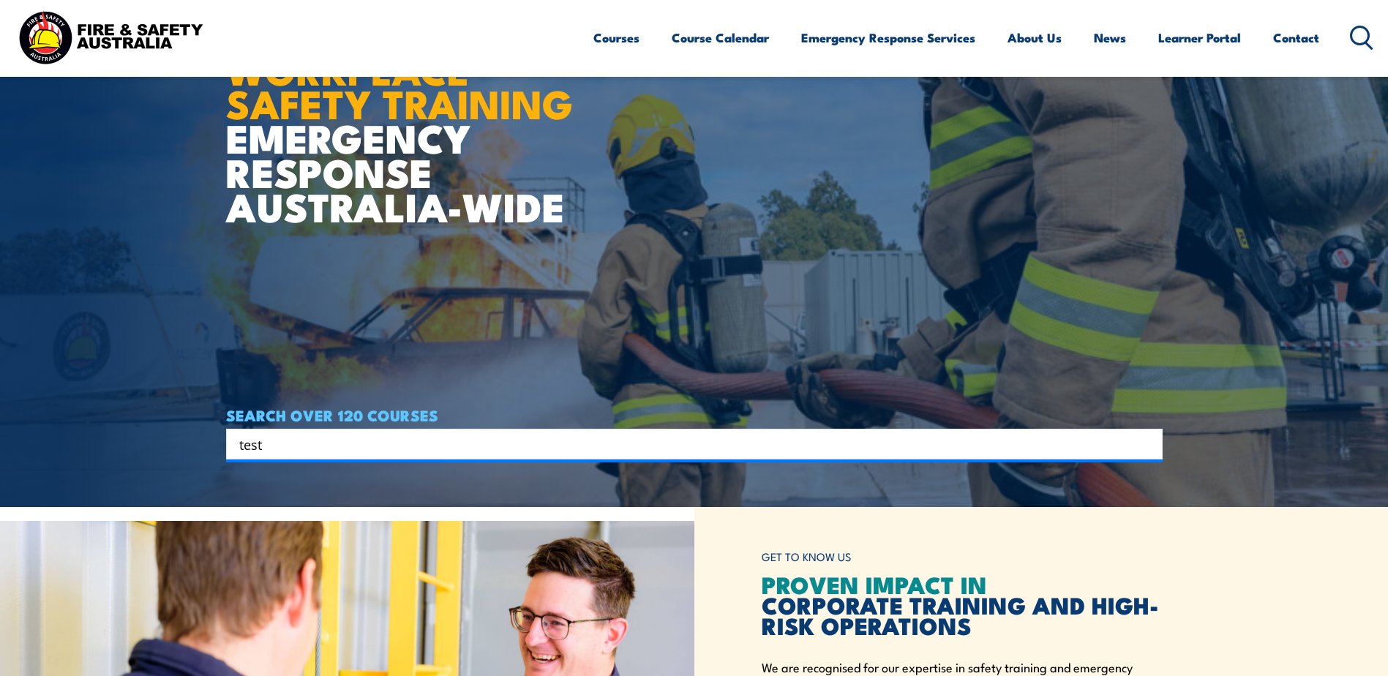
scroll to position [0, 0]
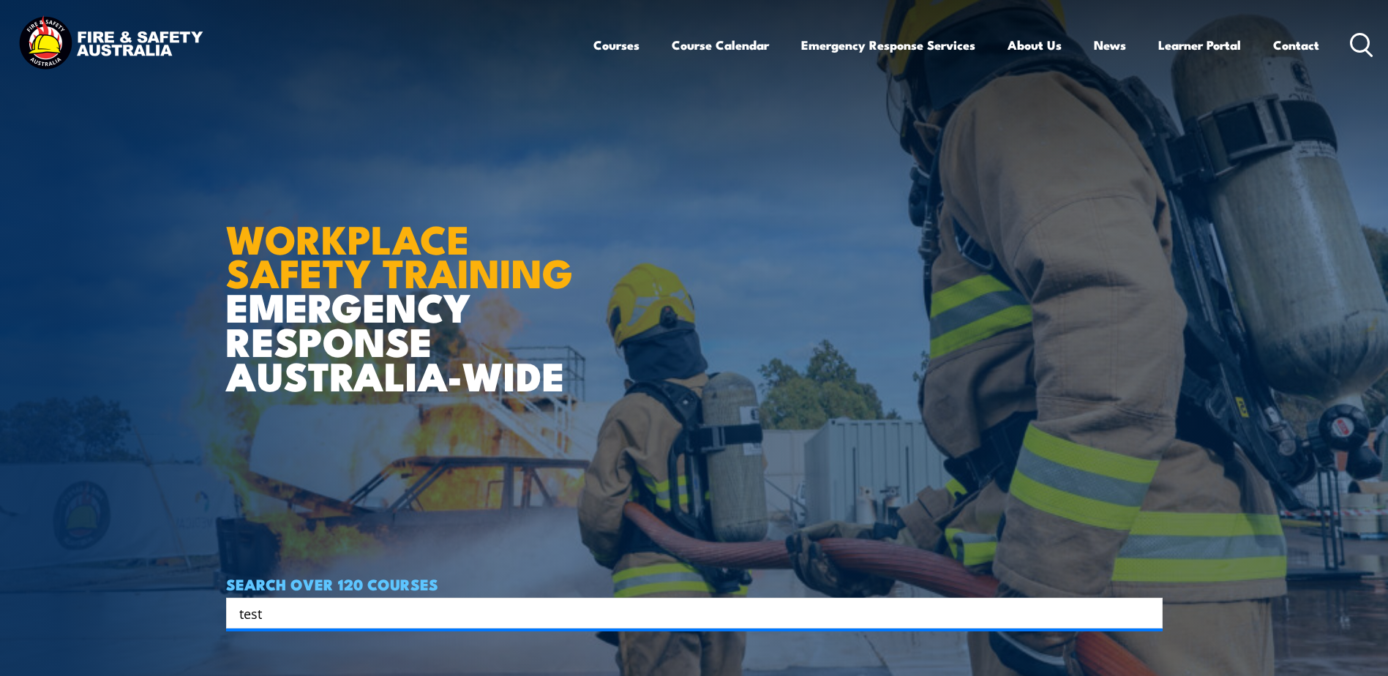
type input "test"
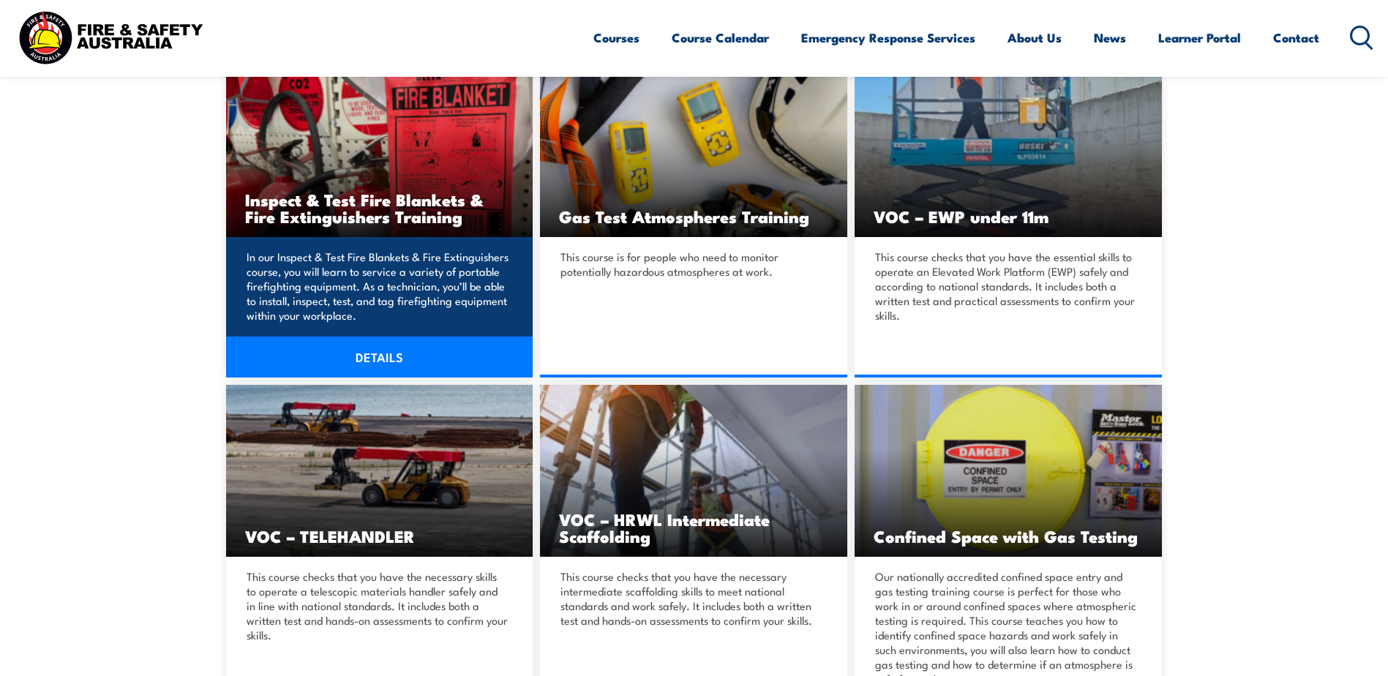
scroll to position [439, 0]
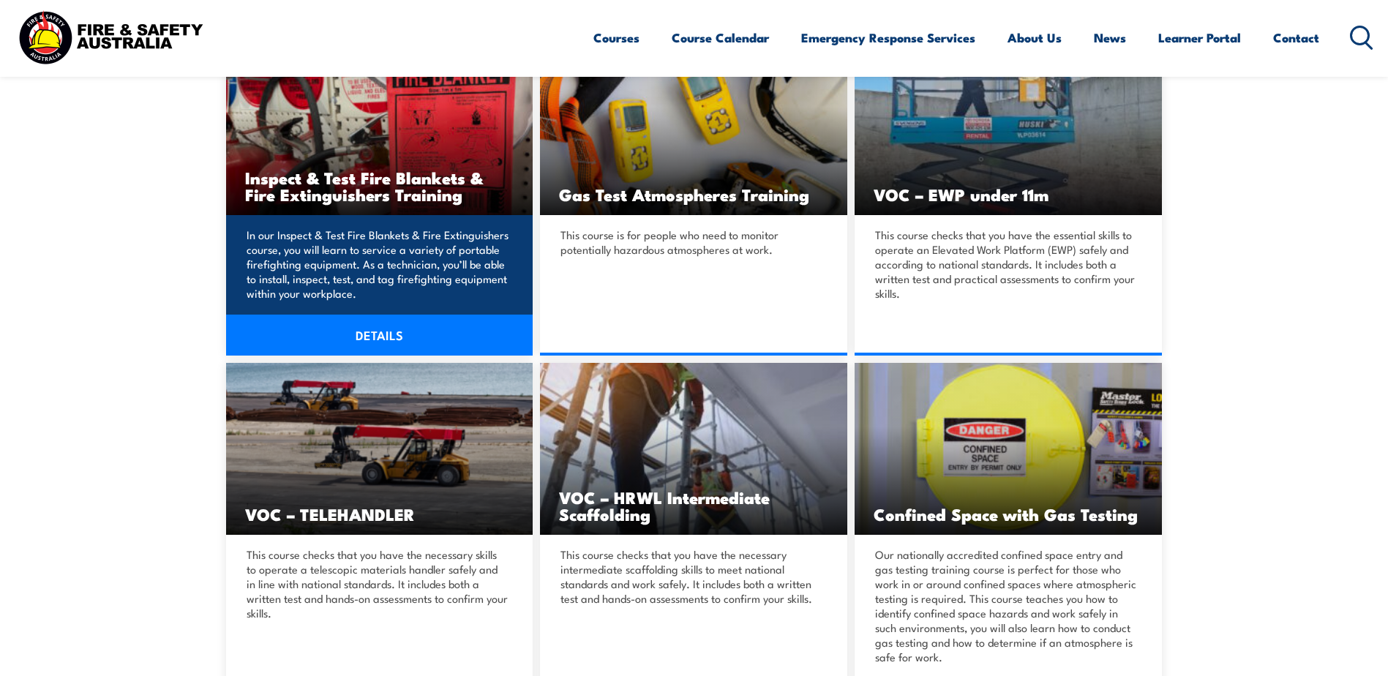
click at [401, 260] on p "In our Inspect & Test Fire Blankets & Fire Extinguishers course, you will learn…" at bounding box center [378, 264] width 262 height 73
click at [387, 184] on h3 "Inspect & Test Fire Blankets & Fire Extinguishers Training" at bounding box center [379, 186] width 269 height 34
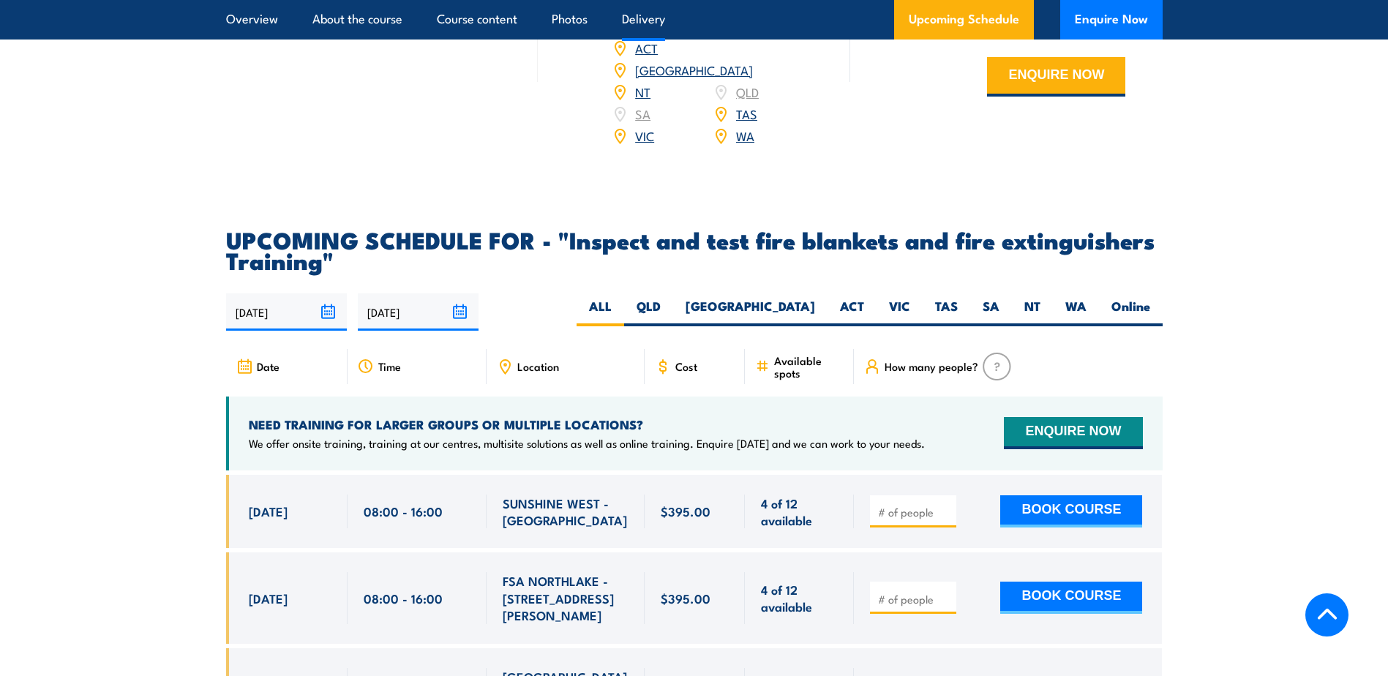
scroll to position [2634, 0]
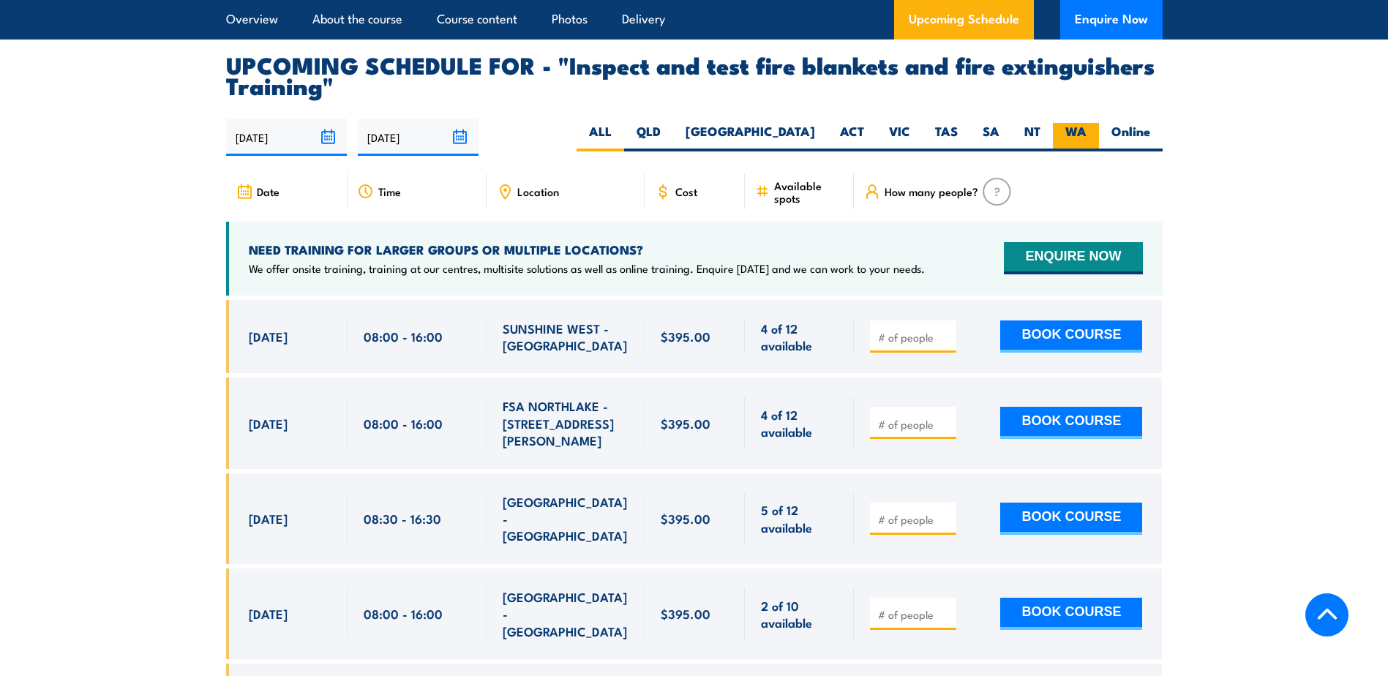
click at [1073, 151] on label "WA" at bounding box center [1076, 137] width 46 height 29
click at [1086, 132] on input "WA" at bounding box center [1091, 128] width 10 height 10
radio input "true"
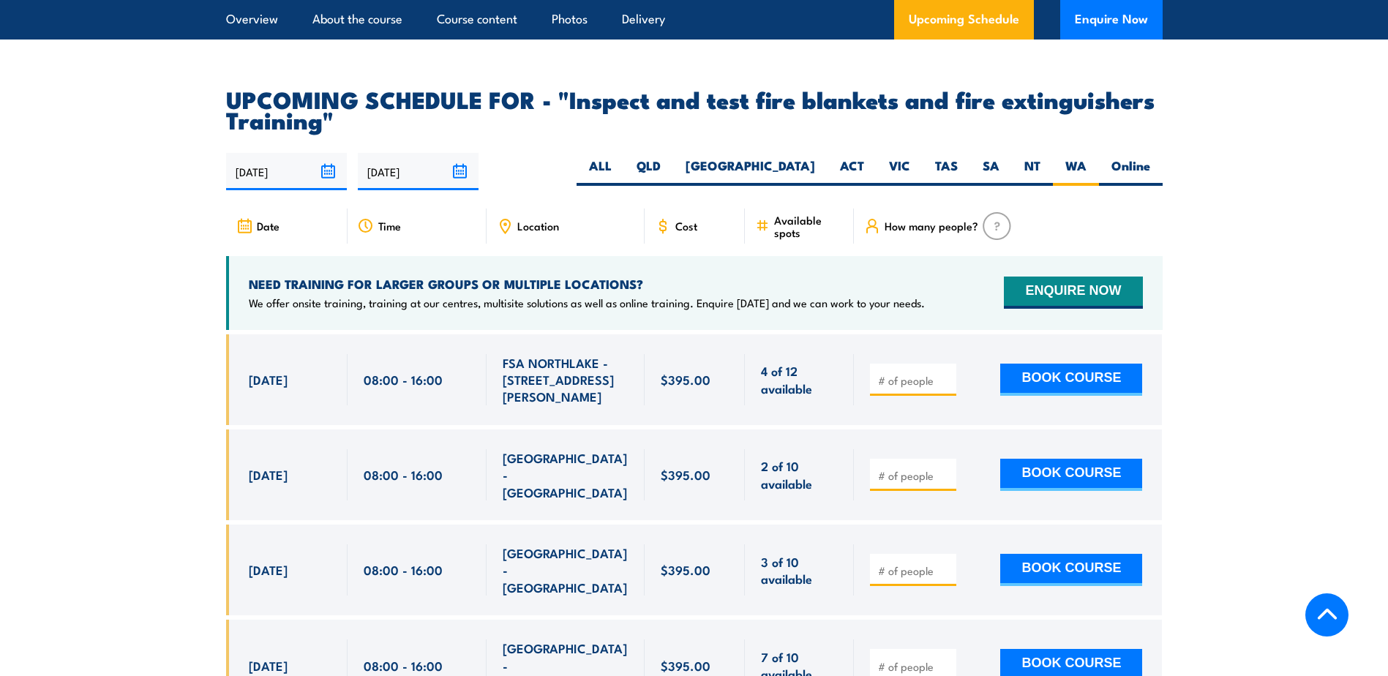
scroll to position [2571, 0]
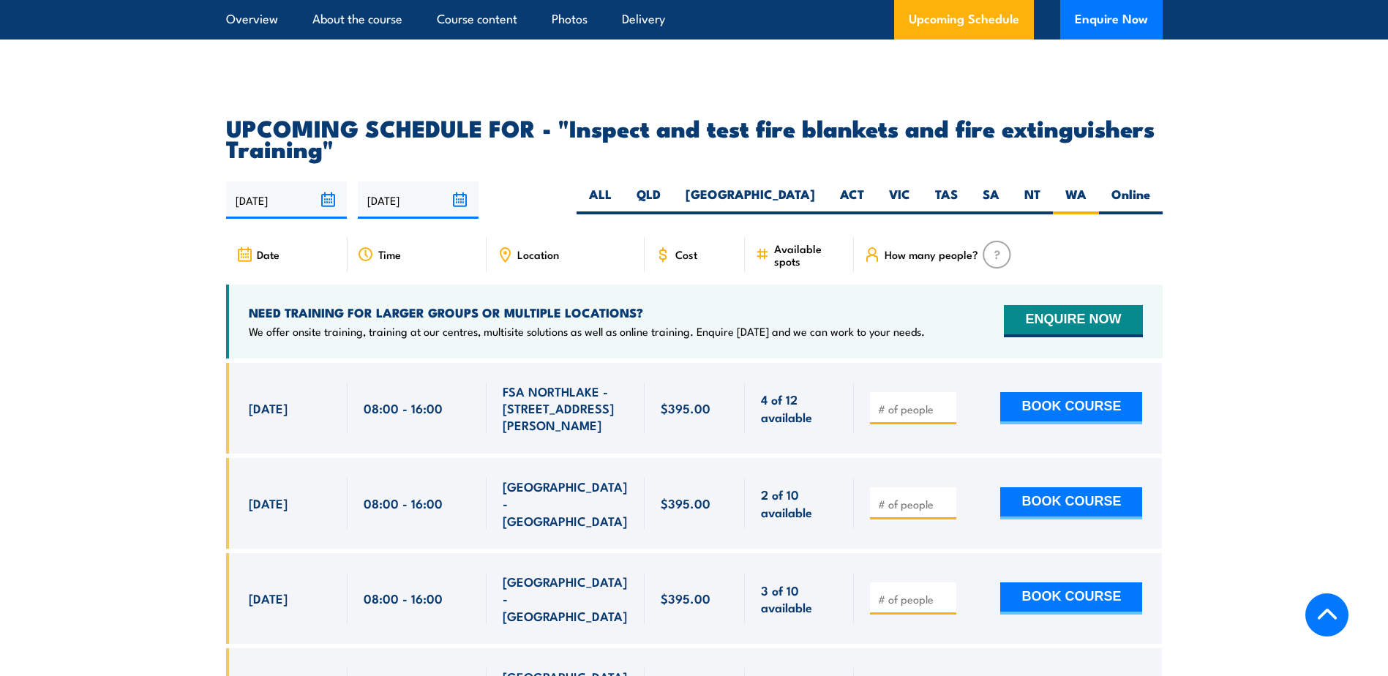
click at [907, 416] on input "number" at bounding box center [914, 409] width 73 height 15
type input "1"
click at [1121, 424] on button "BOOK COURSE" at bounding box center [1071, 408] width 142 height 32
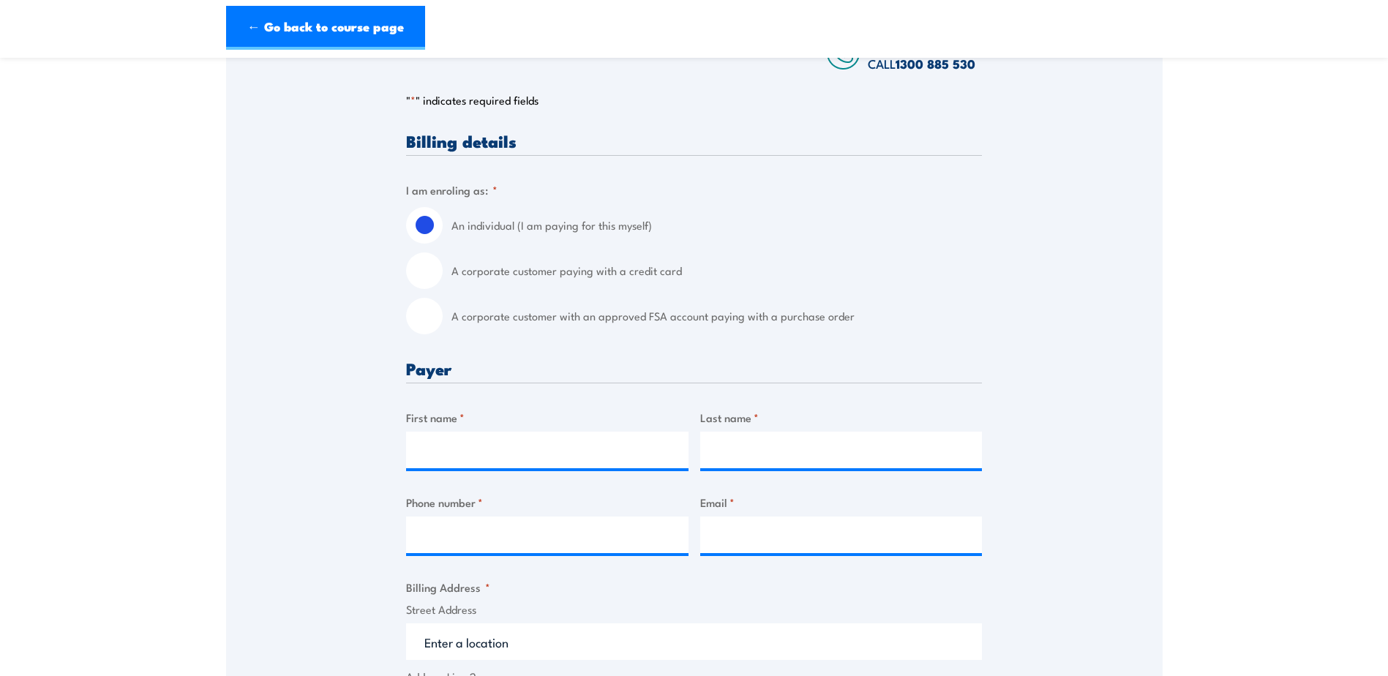
scroll to position [219, 0]
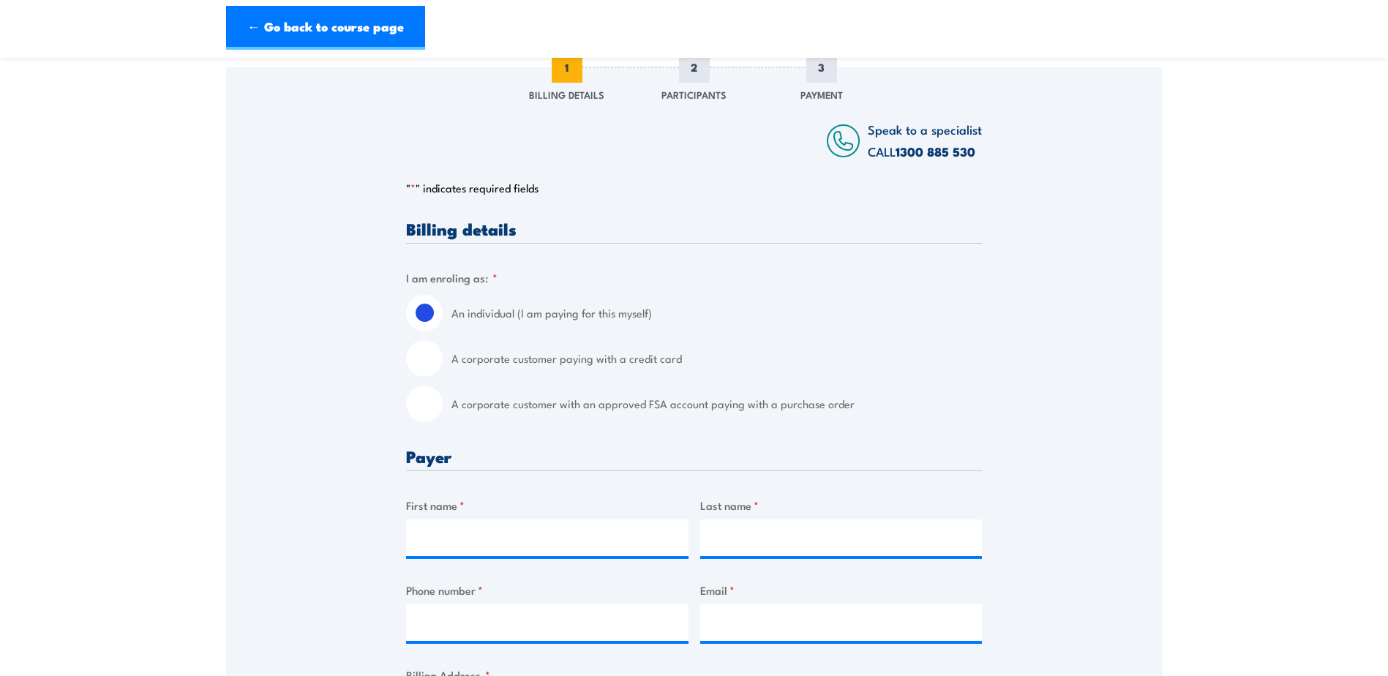
click at [434, 368] on input "A corporate customer paying with a credit card" at bounding box center [424, 358] width 37 height 37
radio input "true"
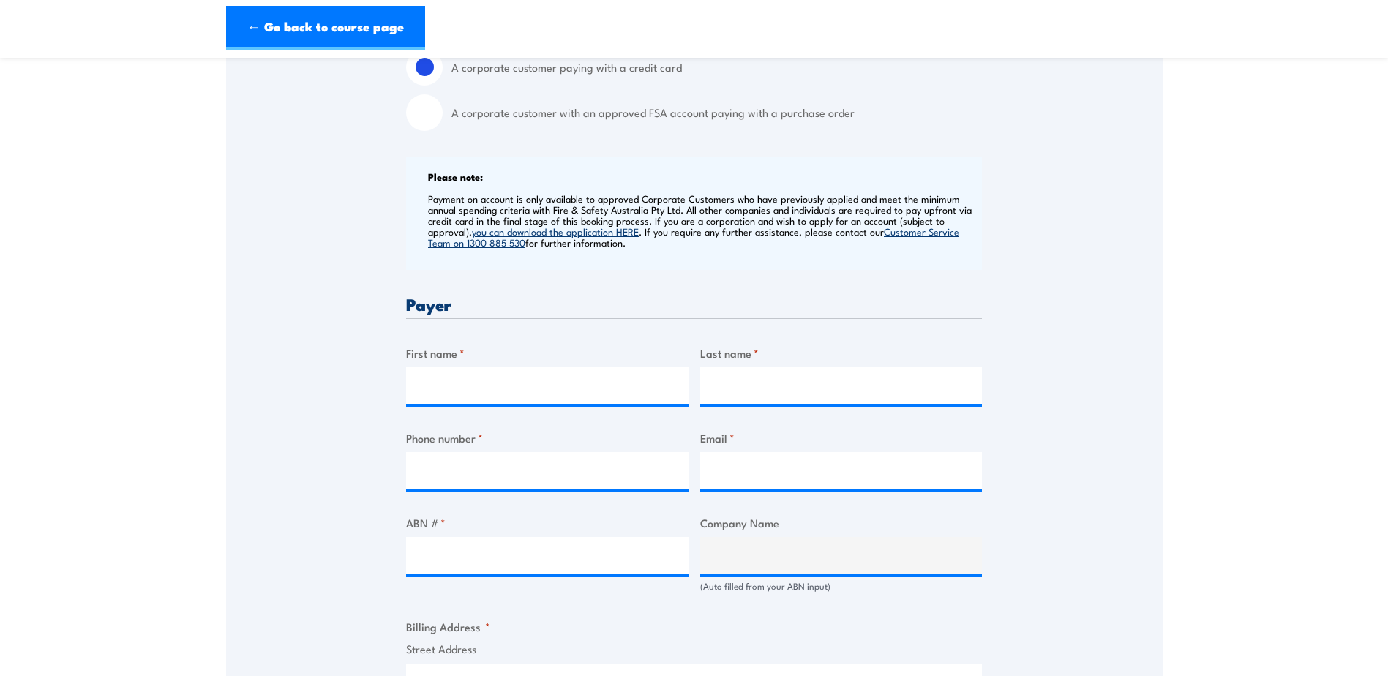
scroll to position [512, 0]
click at [477, 386] on input "First name *" at bounding box center [547, 384] width 282 height 37
type input "[PERSON_NAME]"
type input "Hickey"
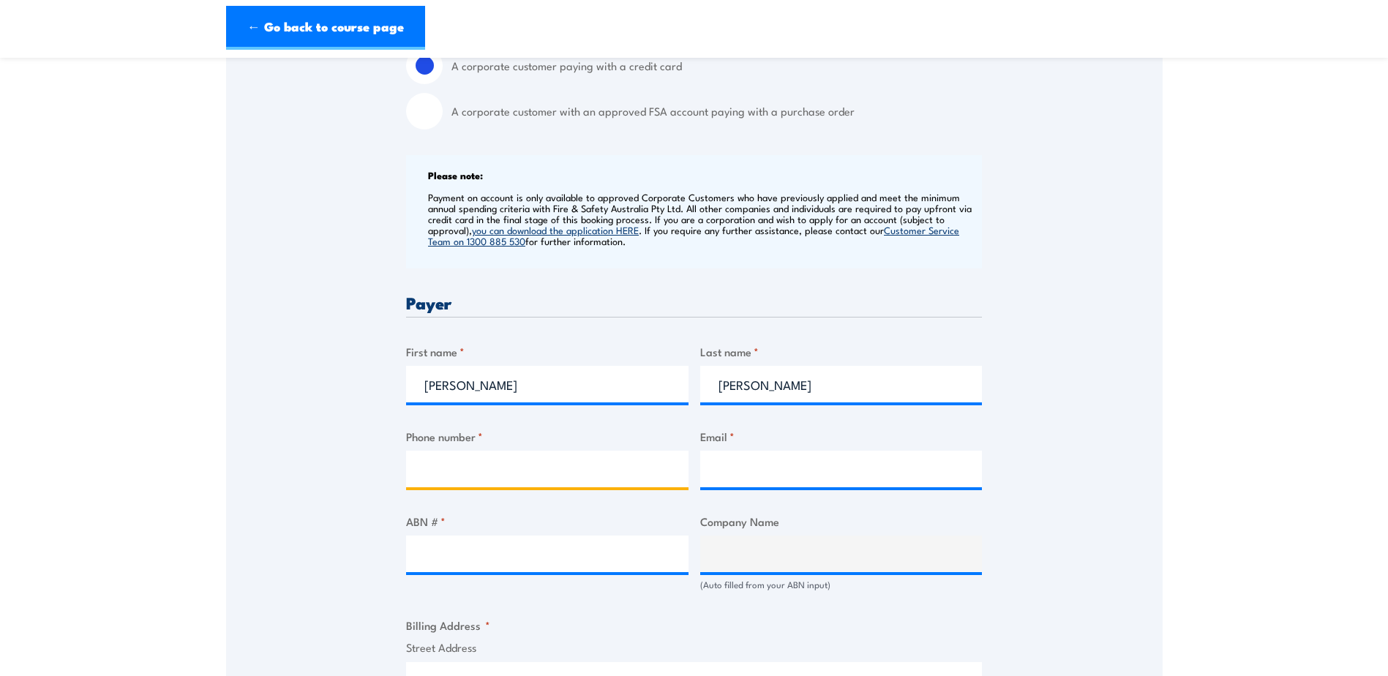
type input "0418581717"
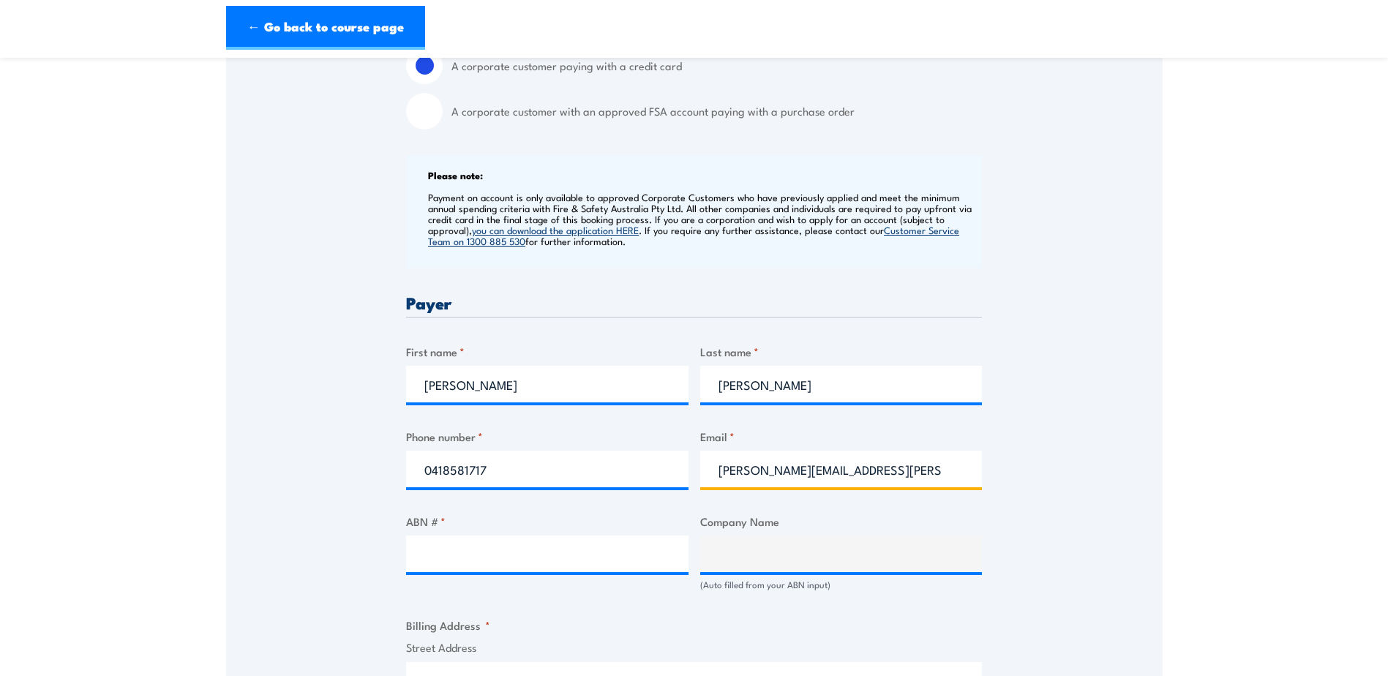
drag, startPoint x: 792, startPoint y: 481, endPoint x: 645, endPoint y: 481, distance: 147.0
click at [645, 481] on div "Billing details I am enroling as: * An individual (I am paying for this myself)…" at bounding box center [694, 637] width 576 height 1418
type input "HSET@jrmresources.com.au"
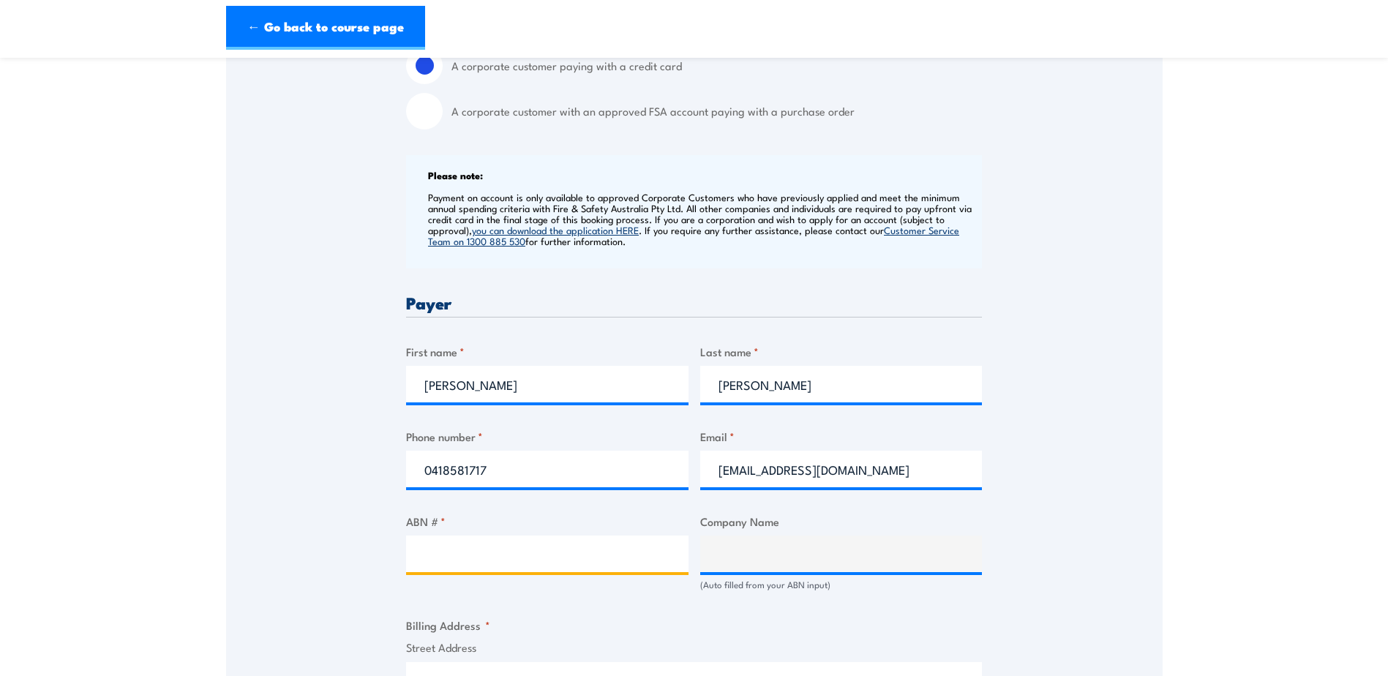
click at [541, 570] on input "ABN # *" at bounding box center [547, 553] width 282 height 37
paste input "73 152 215 202"
type input "73 152 215 202"
type input "JRM Resources Pty Ltd"
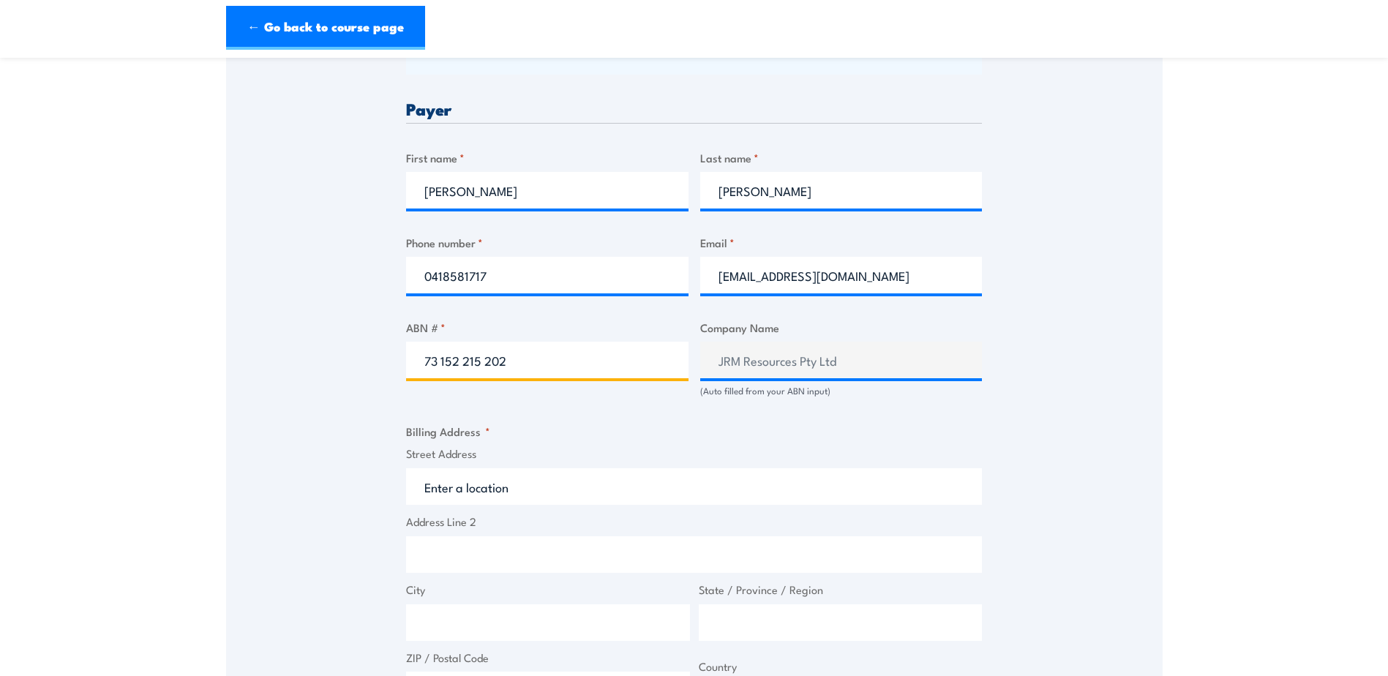
scroll to position [732, 0]
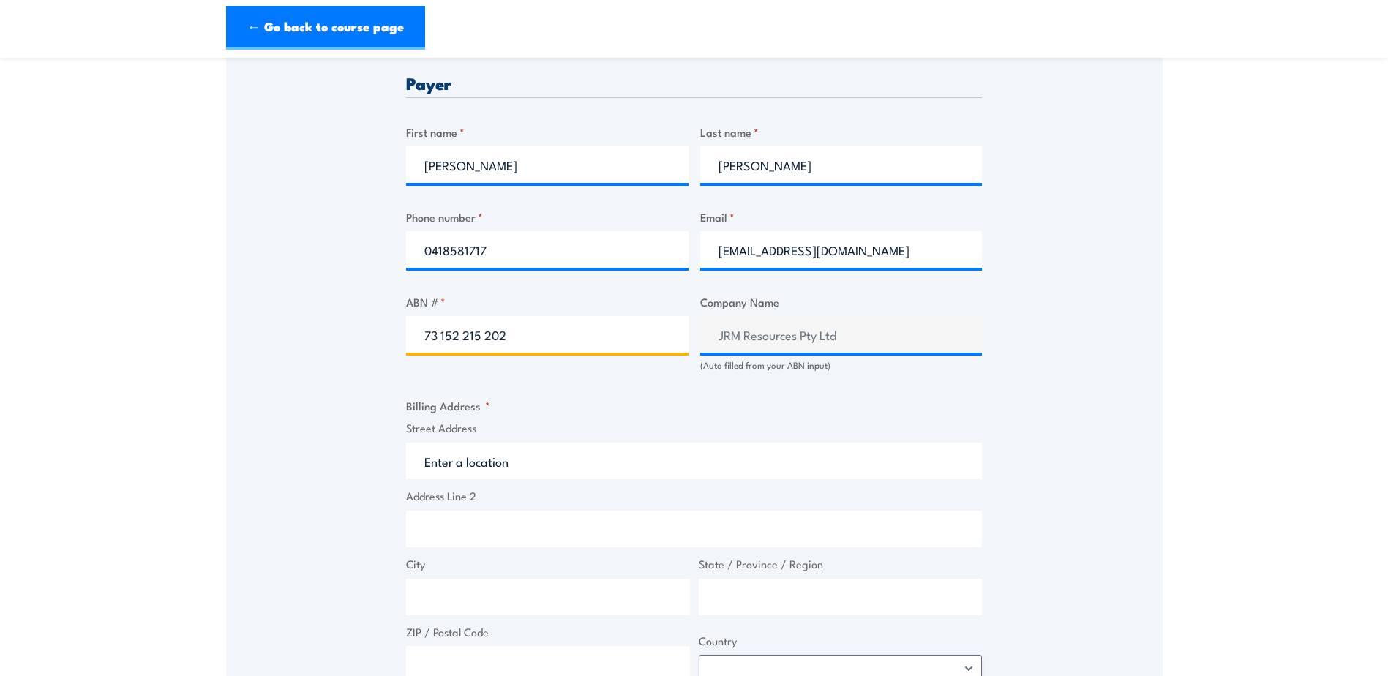
type input "73 152 215 202"
click at [487, 470] on input "Street Address" at bounding box center [694, 461] width 576 height 37
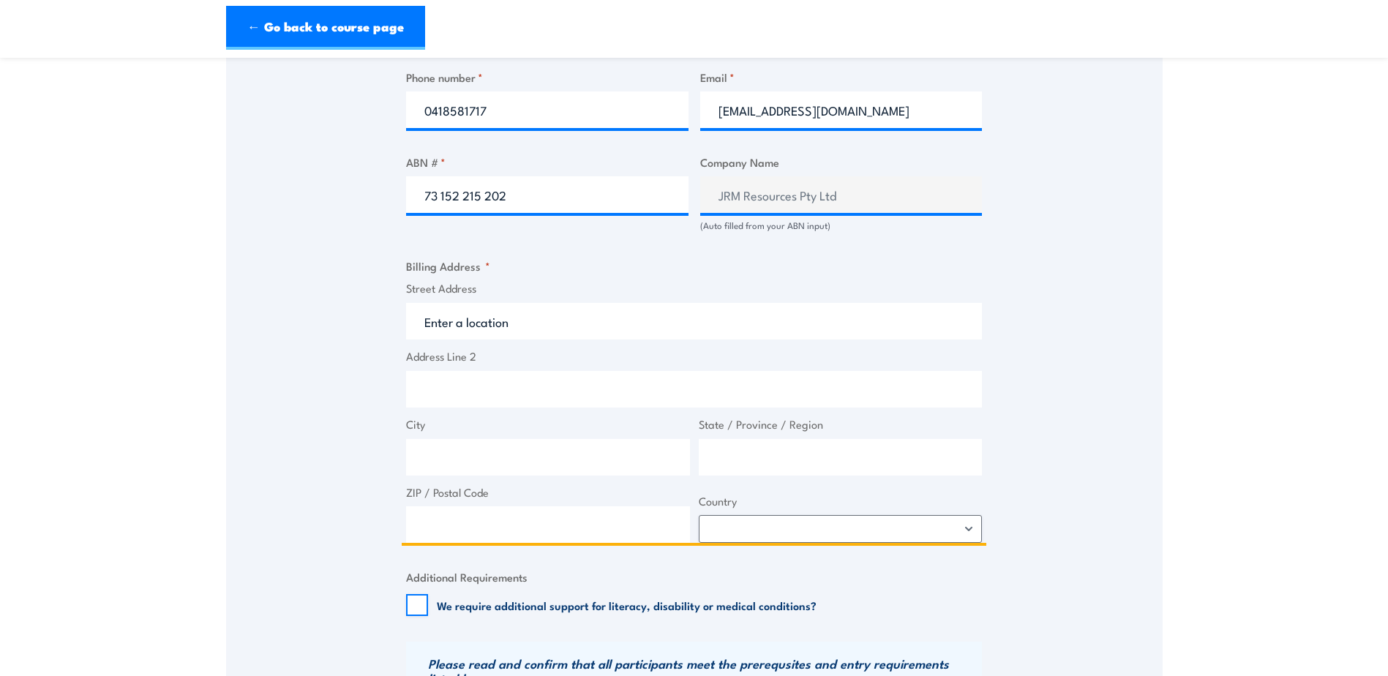
scroll to position [878, 0]
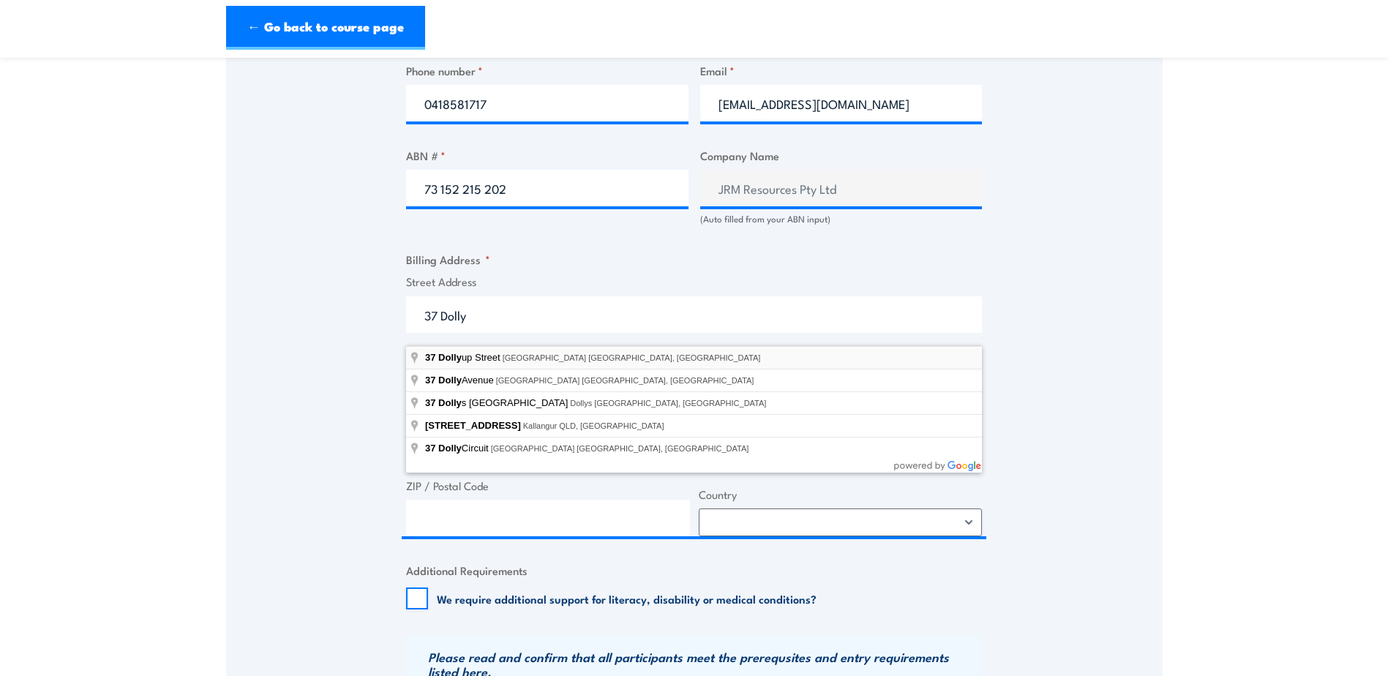
type input "37 Dollyup Street, Stake Hill WA, Australia"
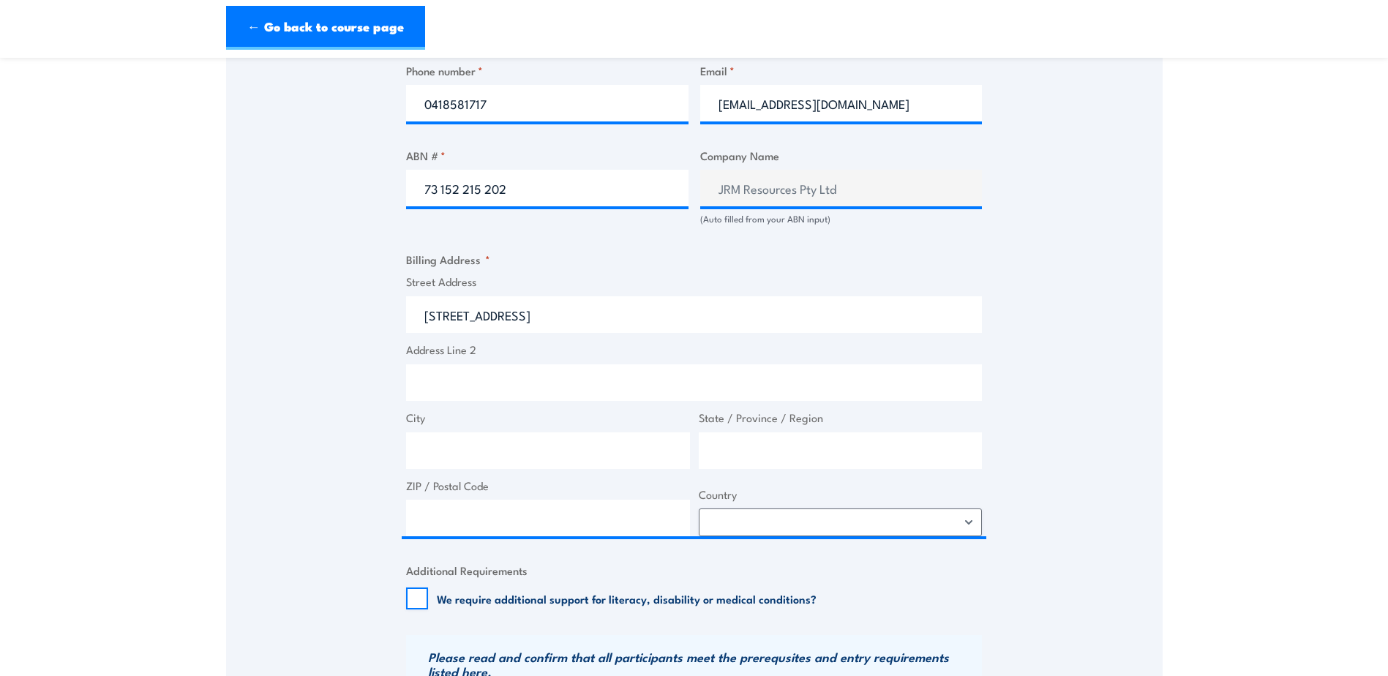
type input "37 Dollyup St"
type input "Stake Hill"
type input "Western Australia"
type input "6207"
select select "Australia"
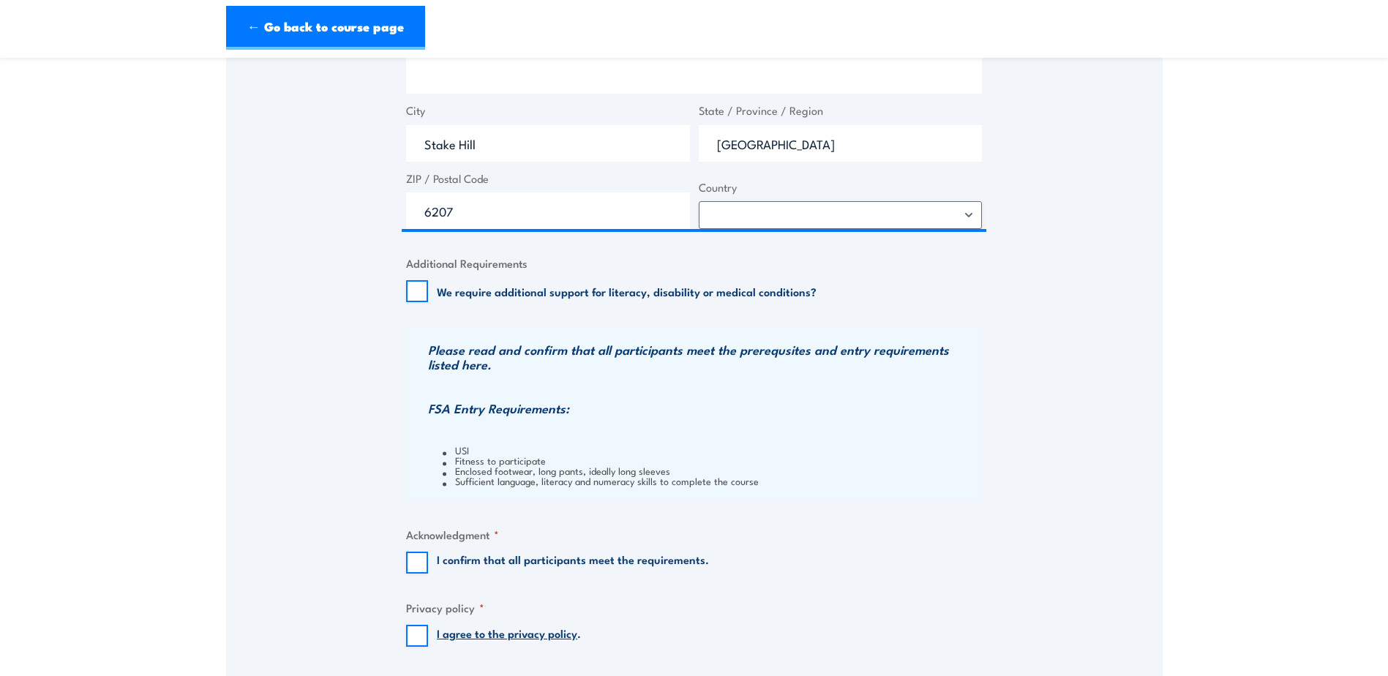
scroll to position [1244, 0]
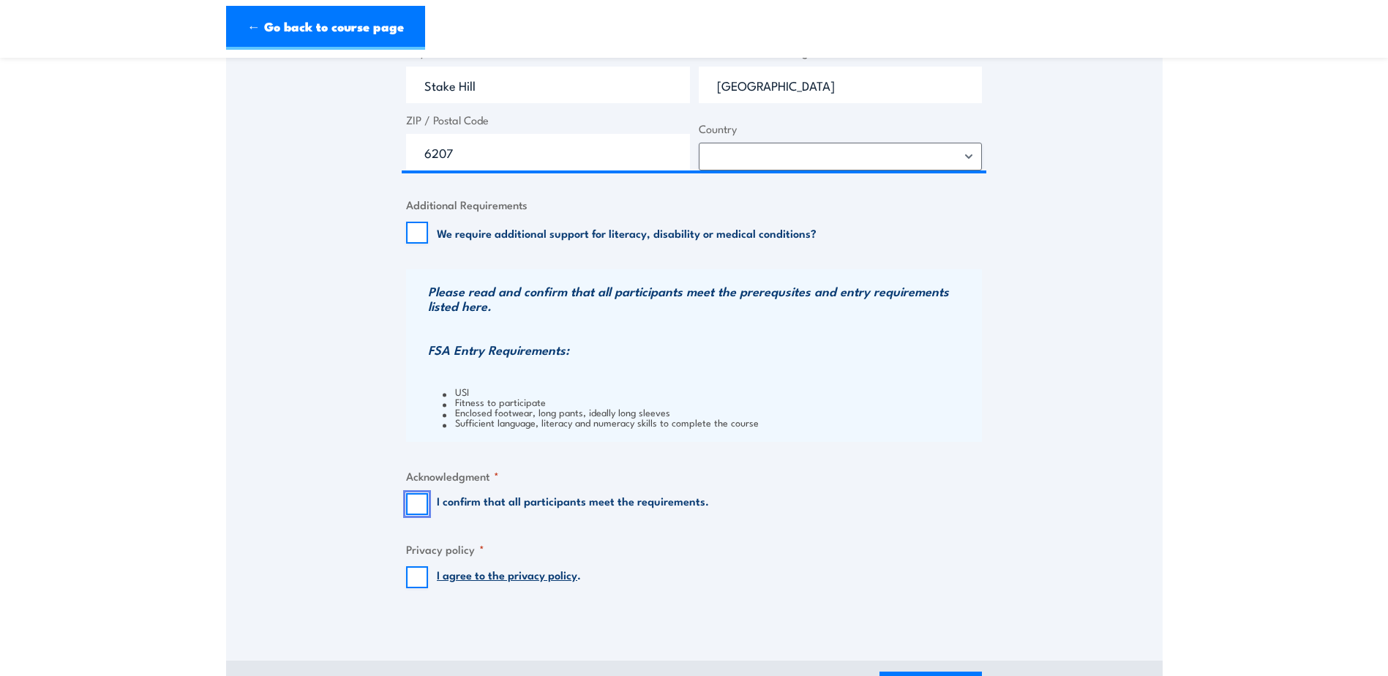
click at [419, 515] on input "I confirm that all participants meet the requirements." at bounding box center [417, 504] width 22 height 22
checkbox input "true"
click at [418, 585] on input "I agree to the privacy policy ." at bounding box center [417, 577] width 22 height 22
checkbox input "true"
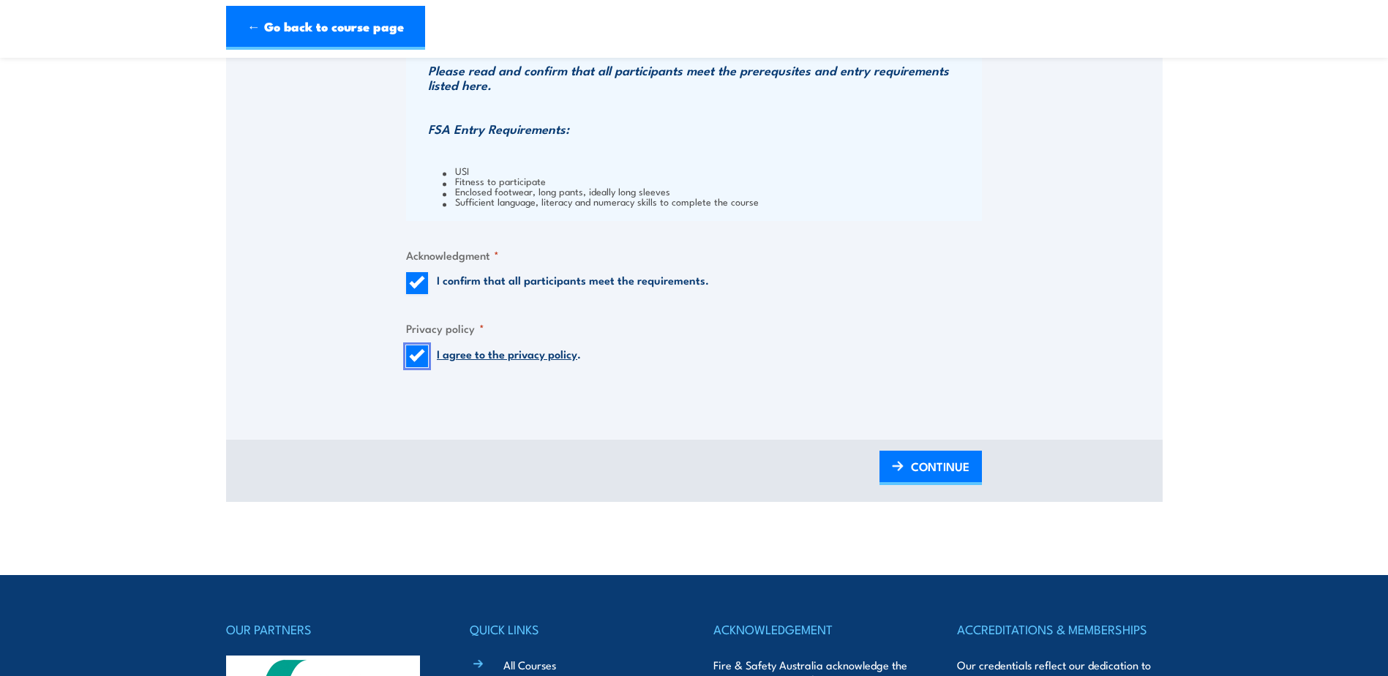
scroll to position [1536, 0]
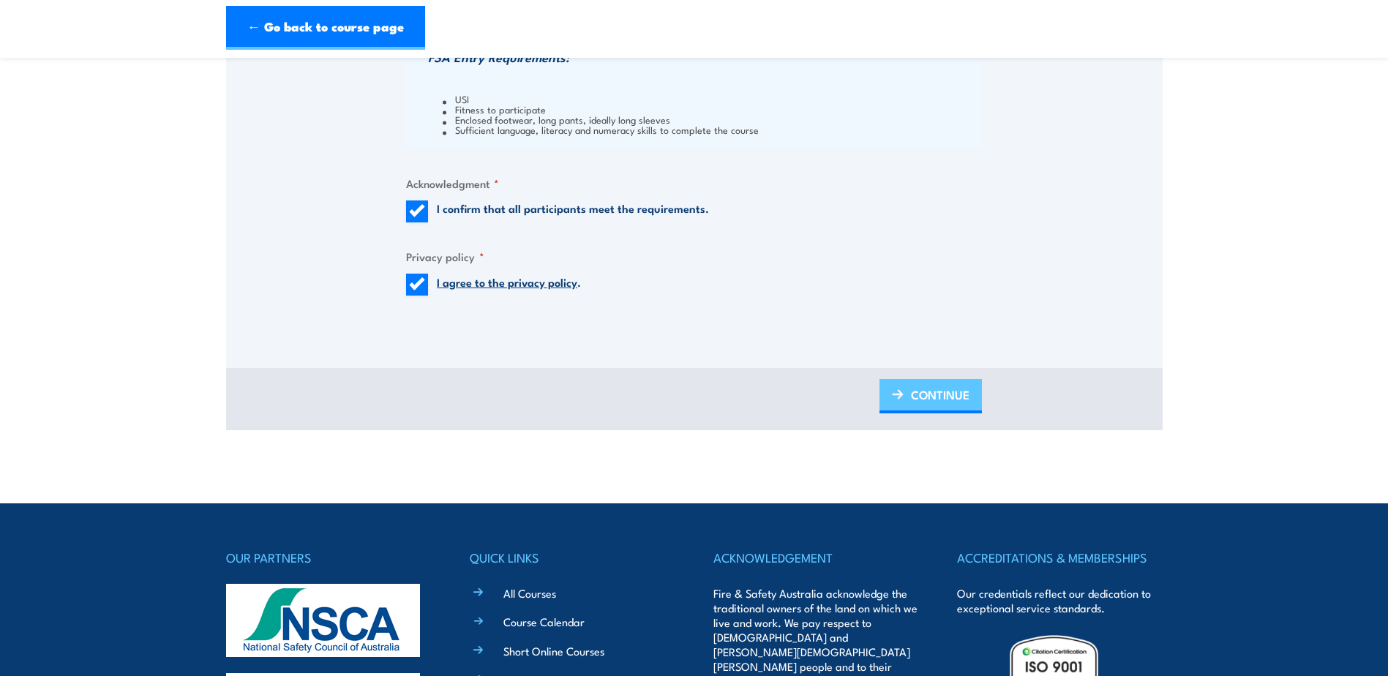
click at [923, 407] on span "CONTINUE" at bounding box center [940, 394] width 59 height 39
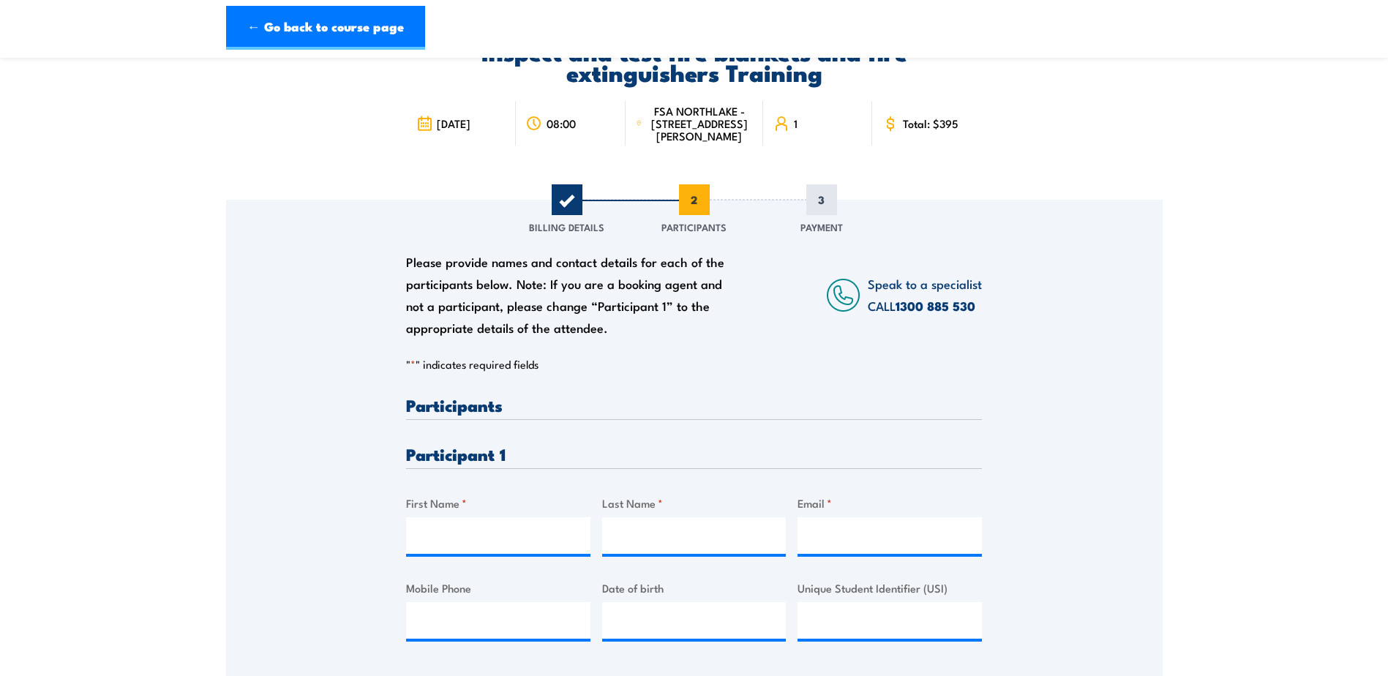
scroll to position [219, 0]
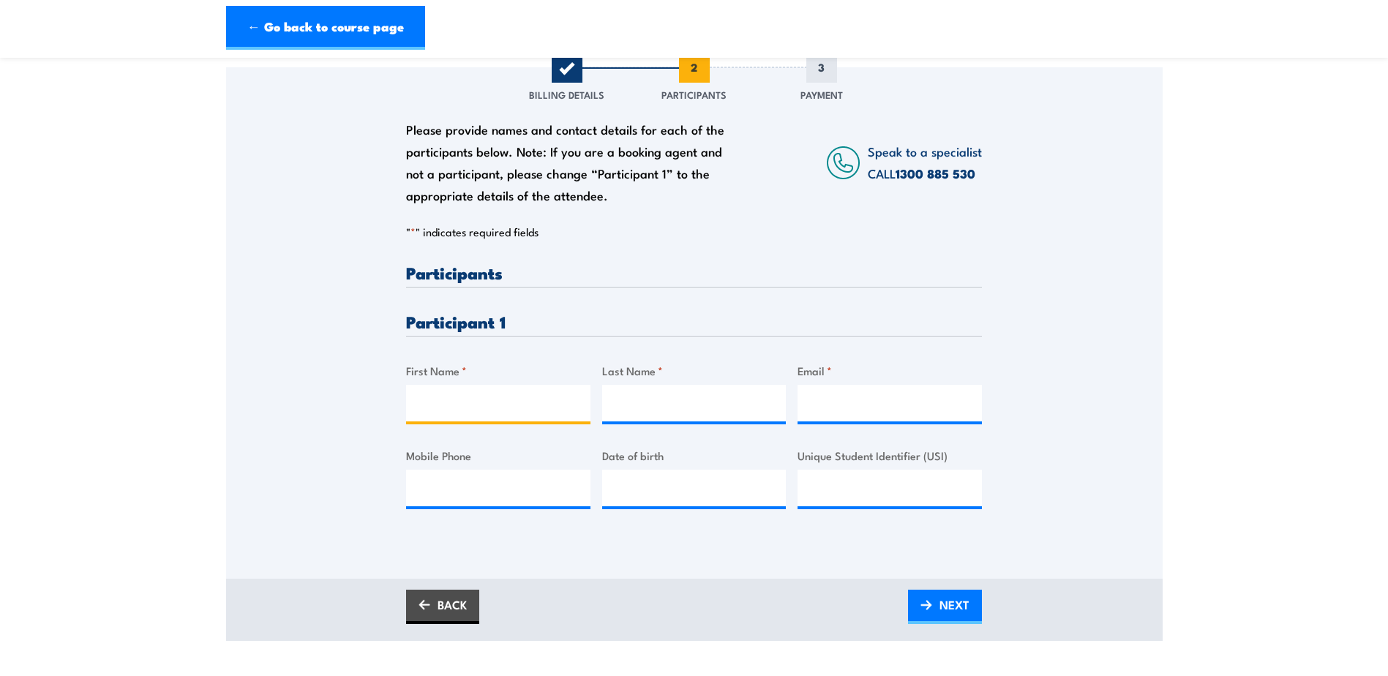
click at [467, 403] on input "First Name *" at bounding box center [498, 403] width 184 height 37
type input "Ethan"
type input "Checketts"
type input "ethansgc8wrx@gmail.com"
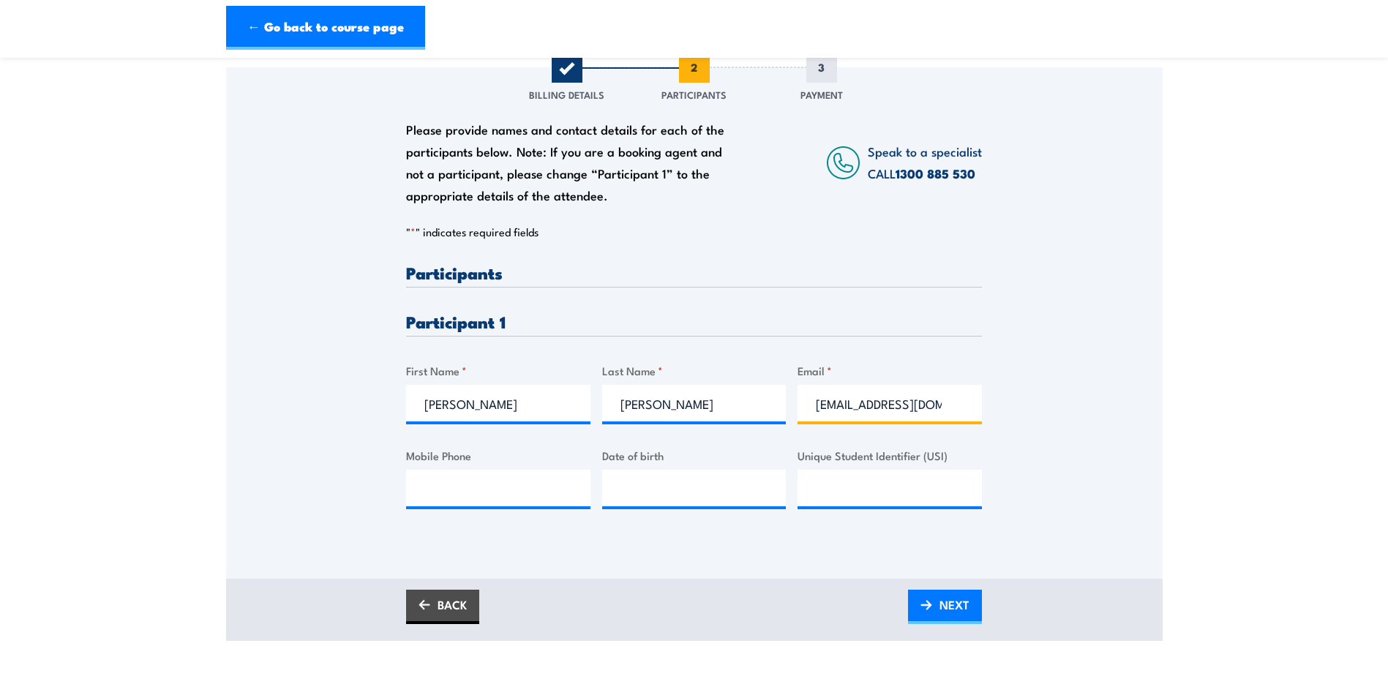
type input "0421365281"
click at [676, 499] on input "__/__/____" at bounding box center [694, 488] width 184 height 37
type input "12/01/1996"
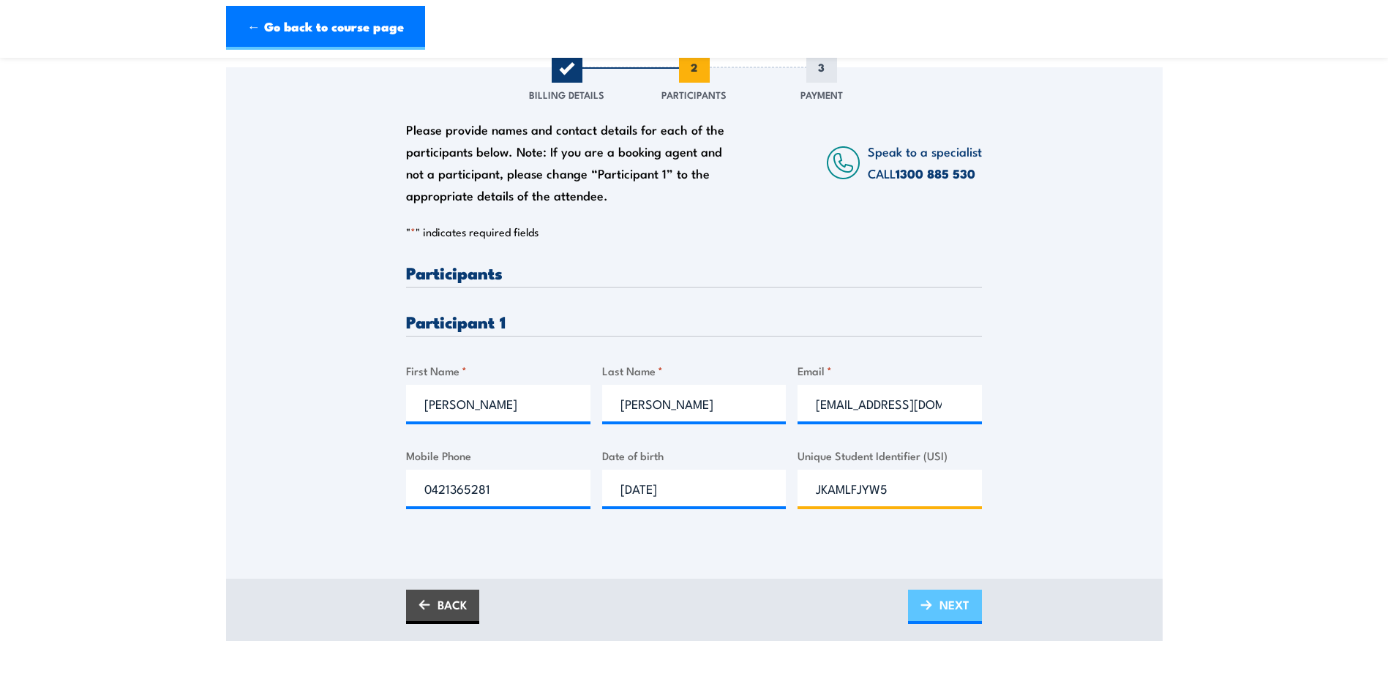
type input "JKAMLFJYW5"
click at [949, 619] on span "NEXT" at bounding box center [954, 604] width 30 height 39
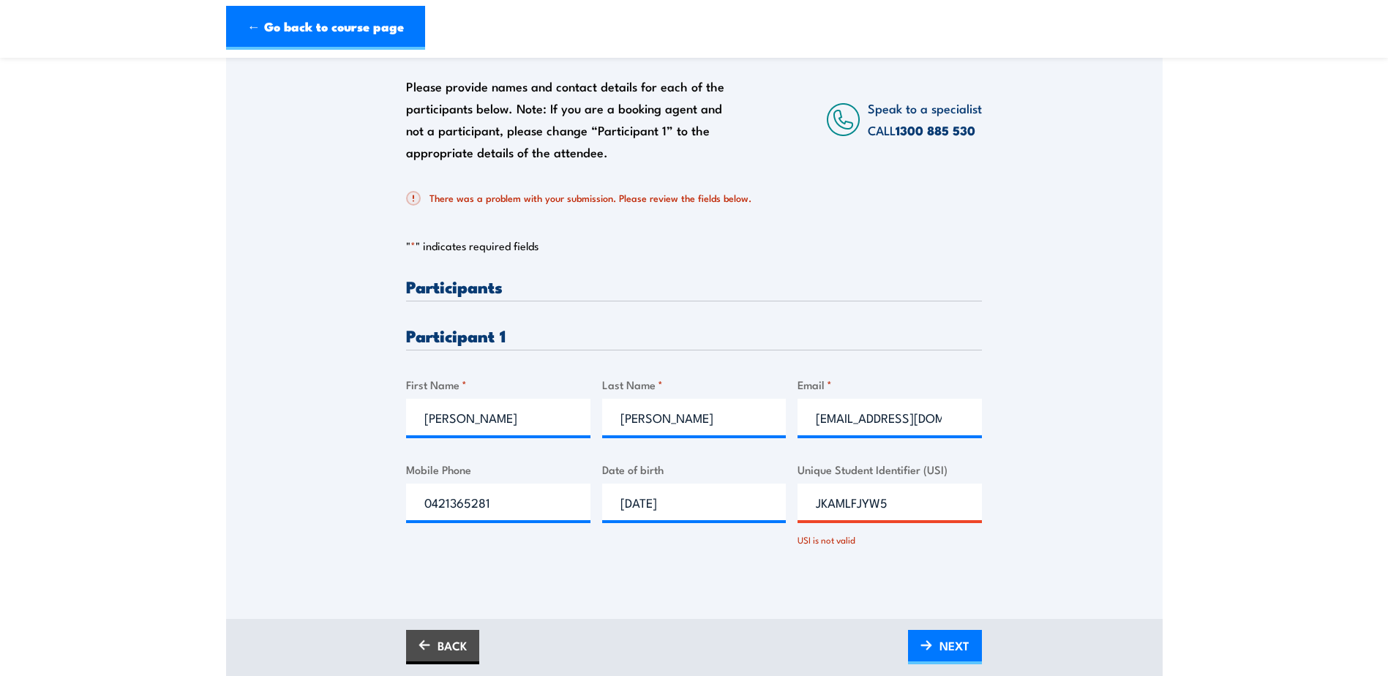
scroll to position [293, 0]
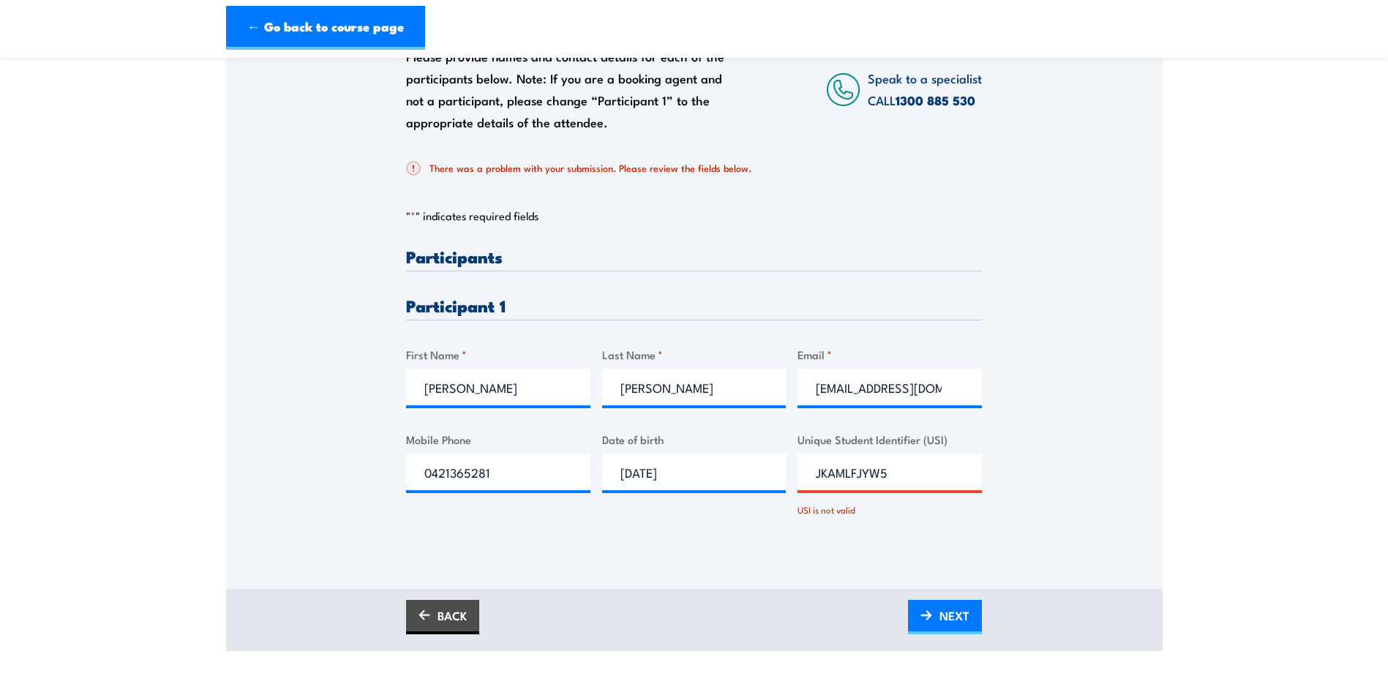
drag, startPoint x: 816, startPoint y: 488, endPoint x: 831, endPoint y: 490, distance: 14.8
click at [816, 487] on input "JKAMLFJYW5" at bounding box center [889, 472] width 184 height 37
click at [852, 481] on input "JKAMLFJYW5" at bounding box center [889, 472] width 184 height 37
type input "JKAMKFJYW5"
click at [922, 619] on link "NEXT" at bounding box center [945, 617] width 74 height 34
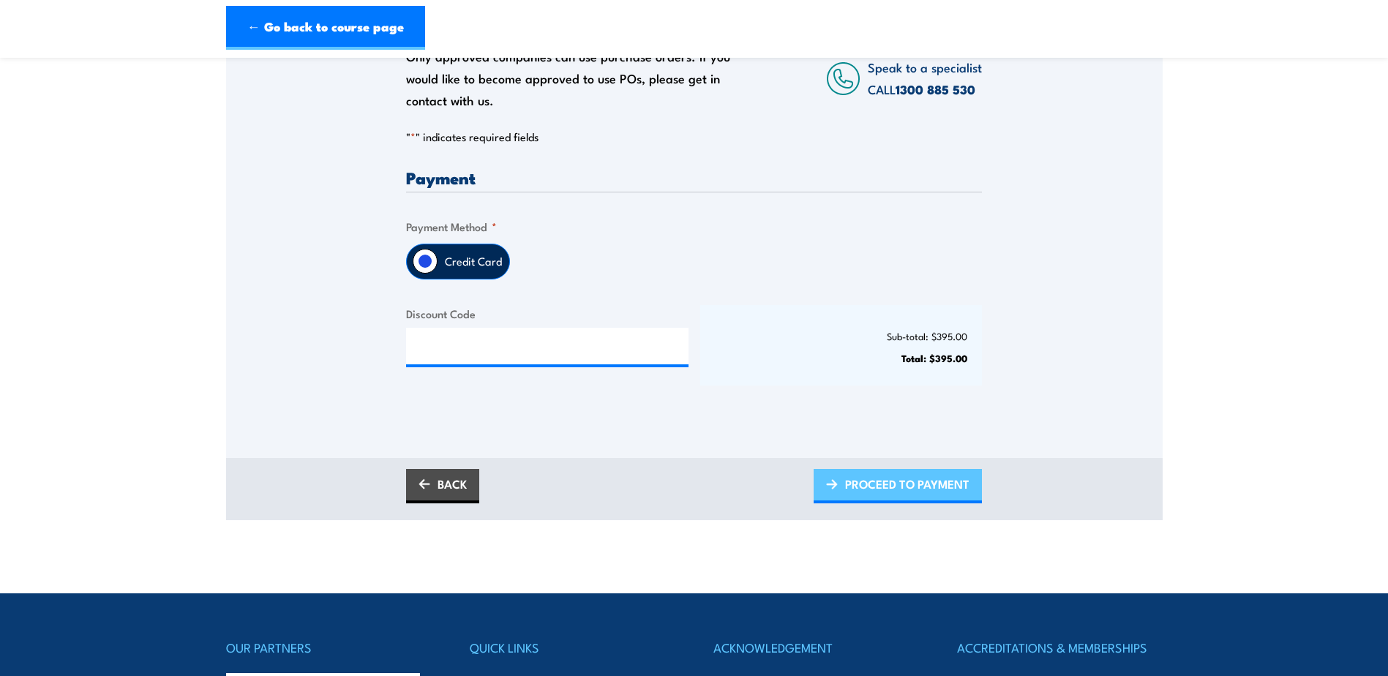
click at [894, 489] on span "PROCEED TO PAYMENT" at bounding box center [907, 484] width 124 height 39
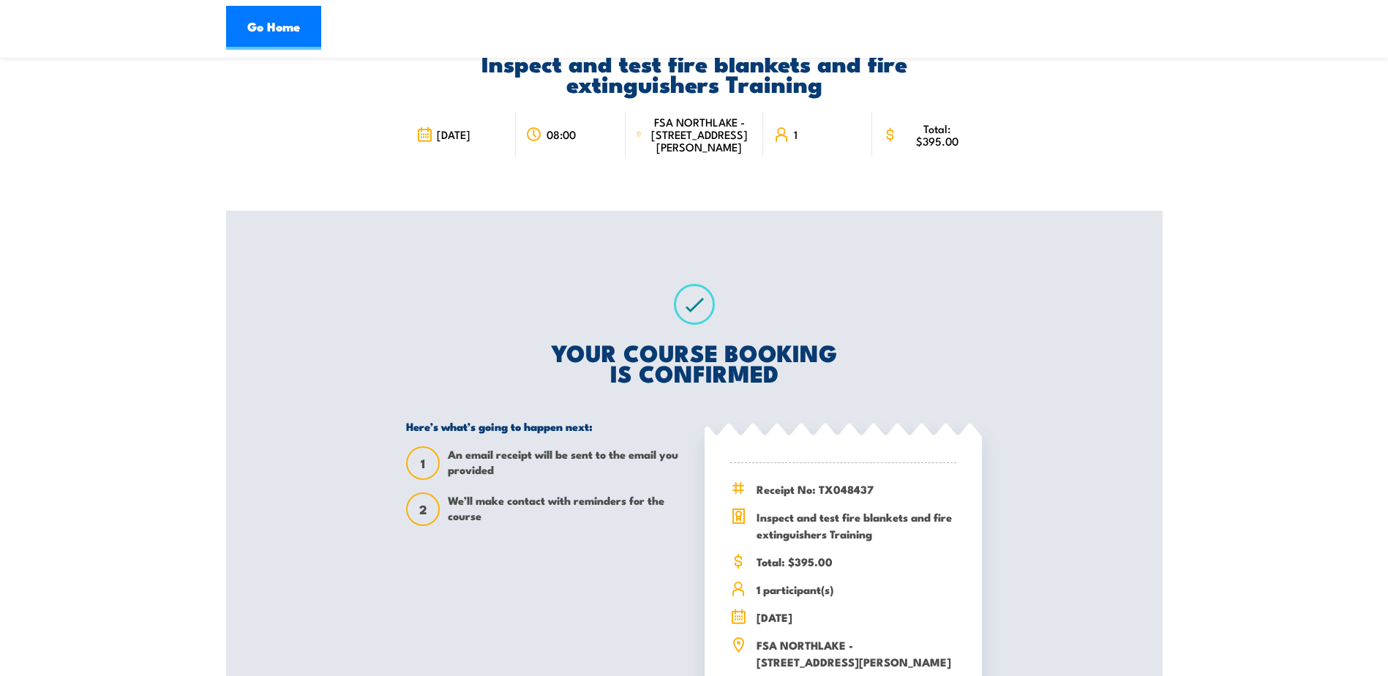
scroll to position [73, 0]
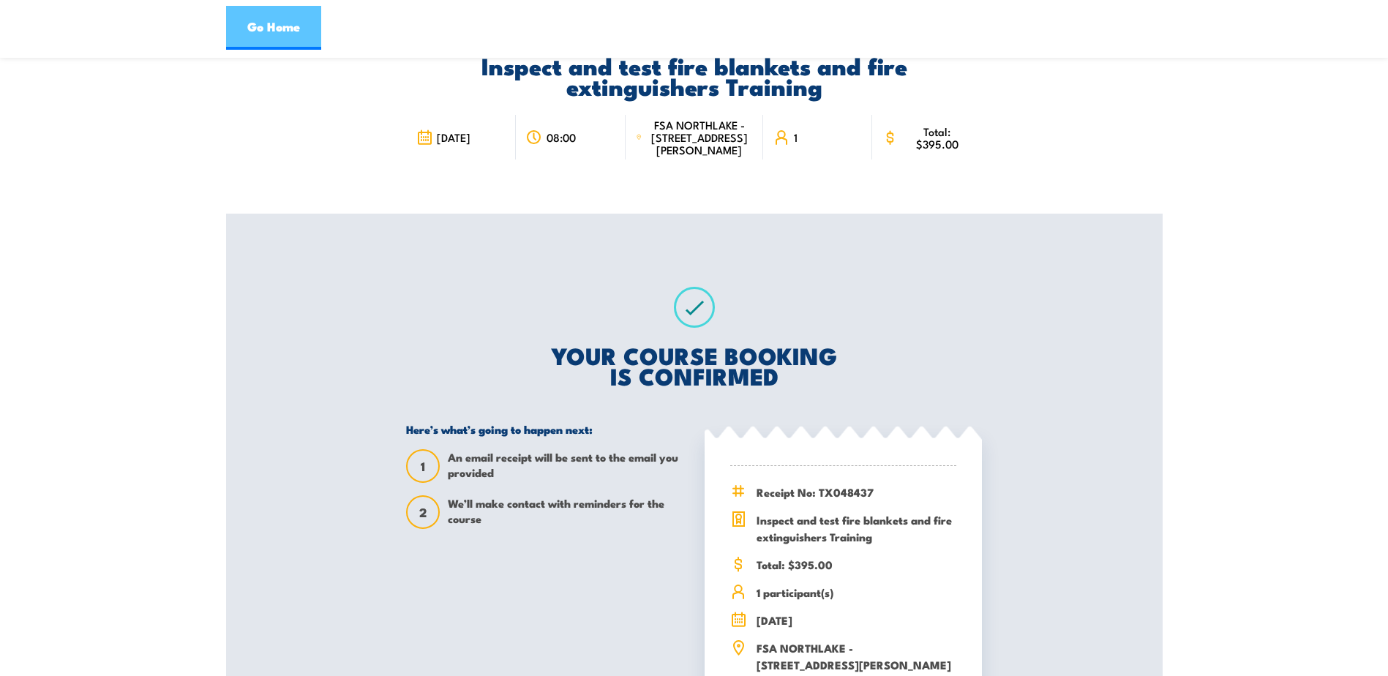
click at [300, 23] on link "Go Home" at bounding box center [273, 28] width 95 height 44
